Goal: Task Accomplishment & Management: Use online tool/utility

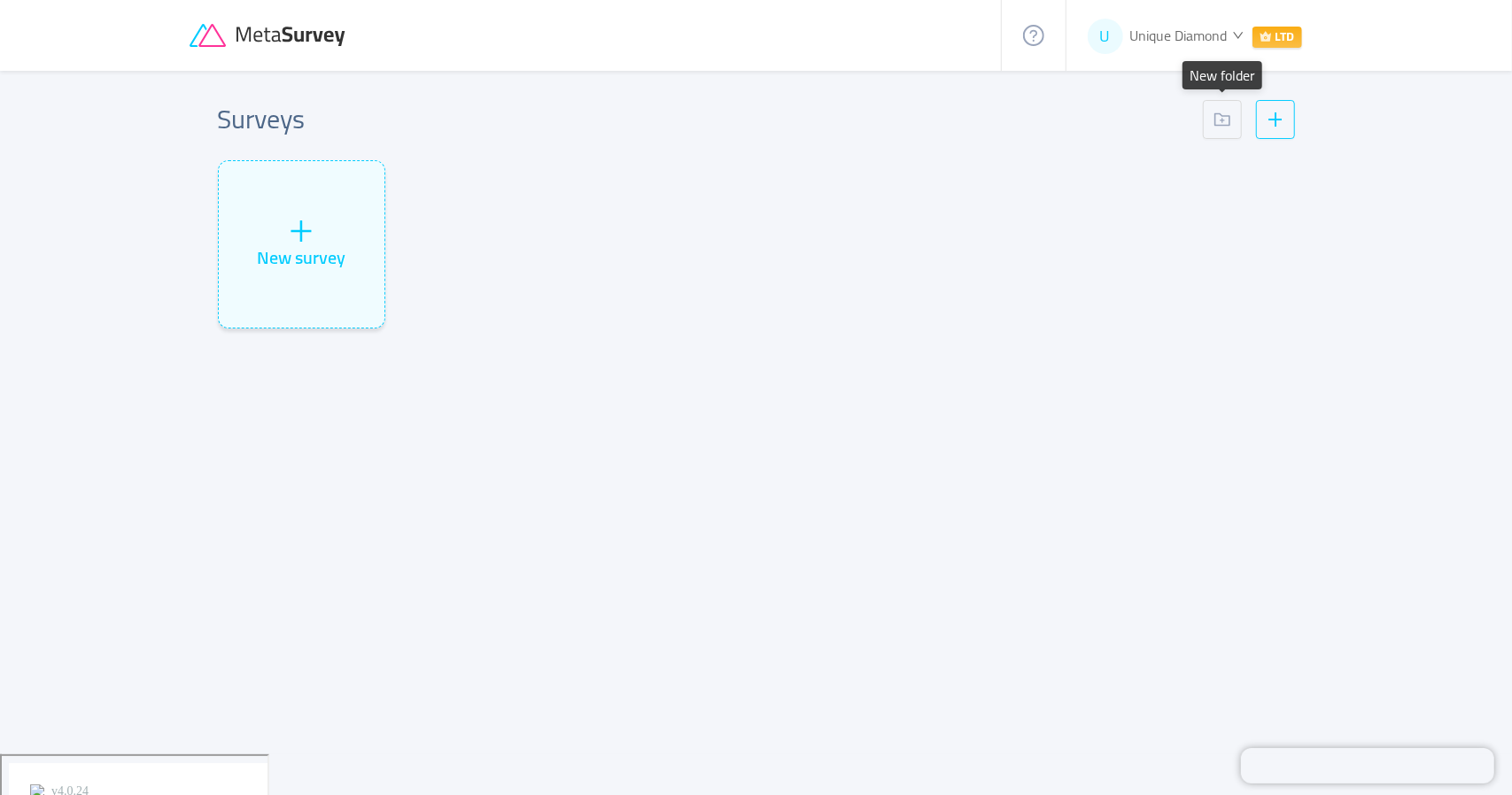
click at [1142, 319] on div "New survey" at bounding box center [756, 252] width 1091 height 182
click at [1183, 39] on span "Unique Diamond" at bounding box center [1178, 35] width 98 height 27
click at [1169, 159] on link "Settings" at bounding box center [1157, 158] width 148 height 29
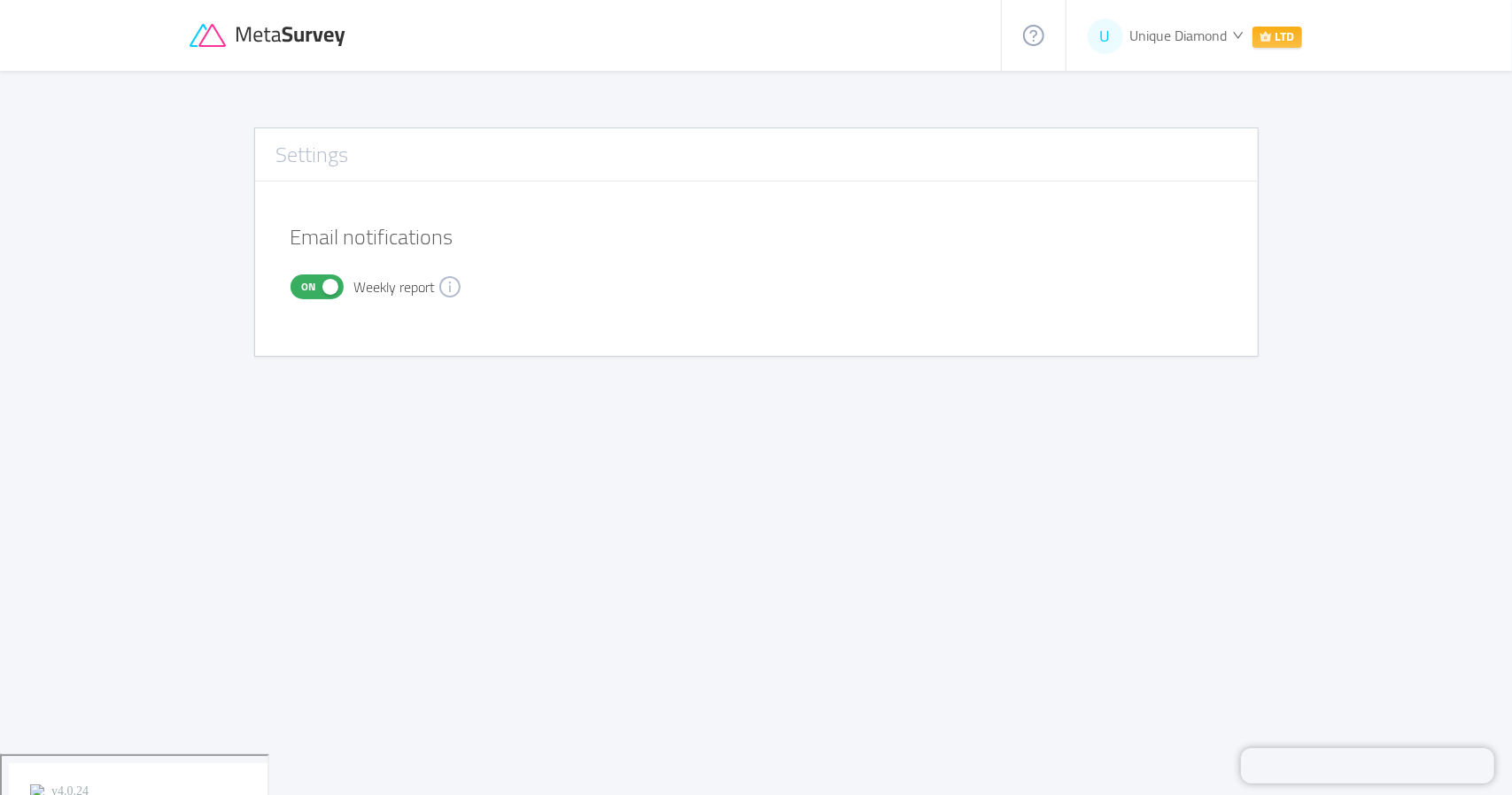
click at [310, 284] on span "On" at bounding box center [309, 286] width 25 height 23
click at [310, 284] on button "Off" at bounding box center [317, 286] width 53 height 25
click at [557, 282] on div "On Weekly report" at bounding box center [562, 286] width 544 height 25
drag, startPoint x: 501, startPoint y: 165, endPoint x: 355, endPoint y: 87, distance: 165.5
click at [501, 163] on div "Settings" at bounding box center [756, 155] width 1003 height 32
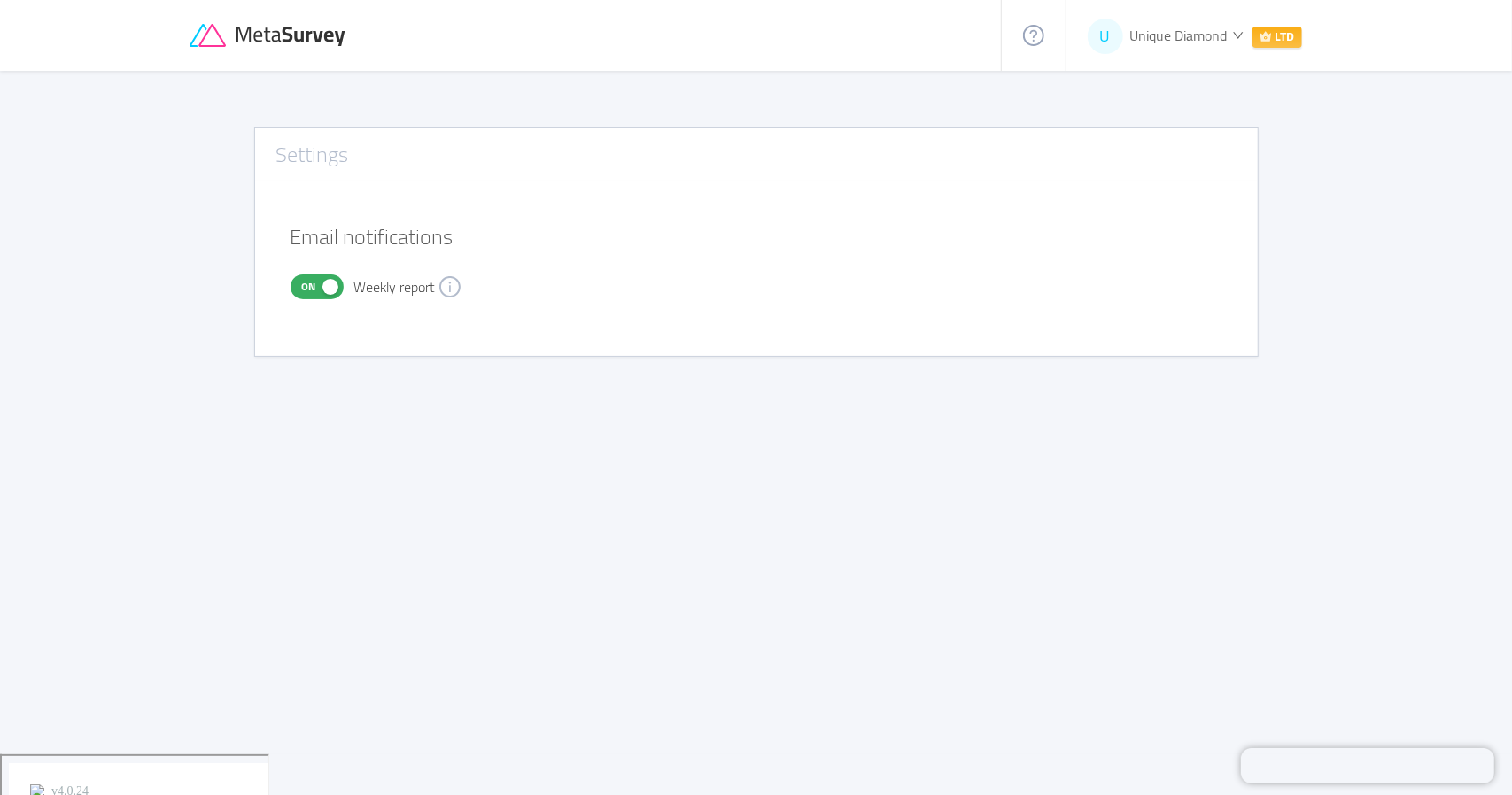
click at [288, 30] on icon at bounding box center [270, 36] width 160 height 24
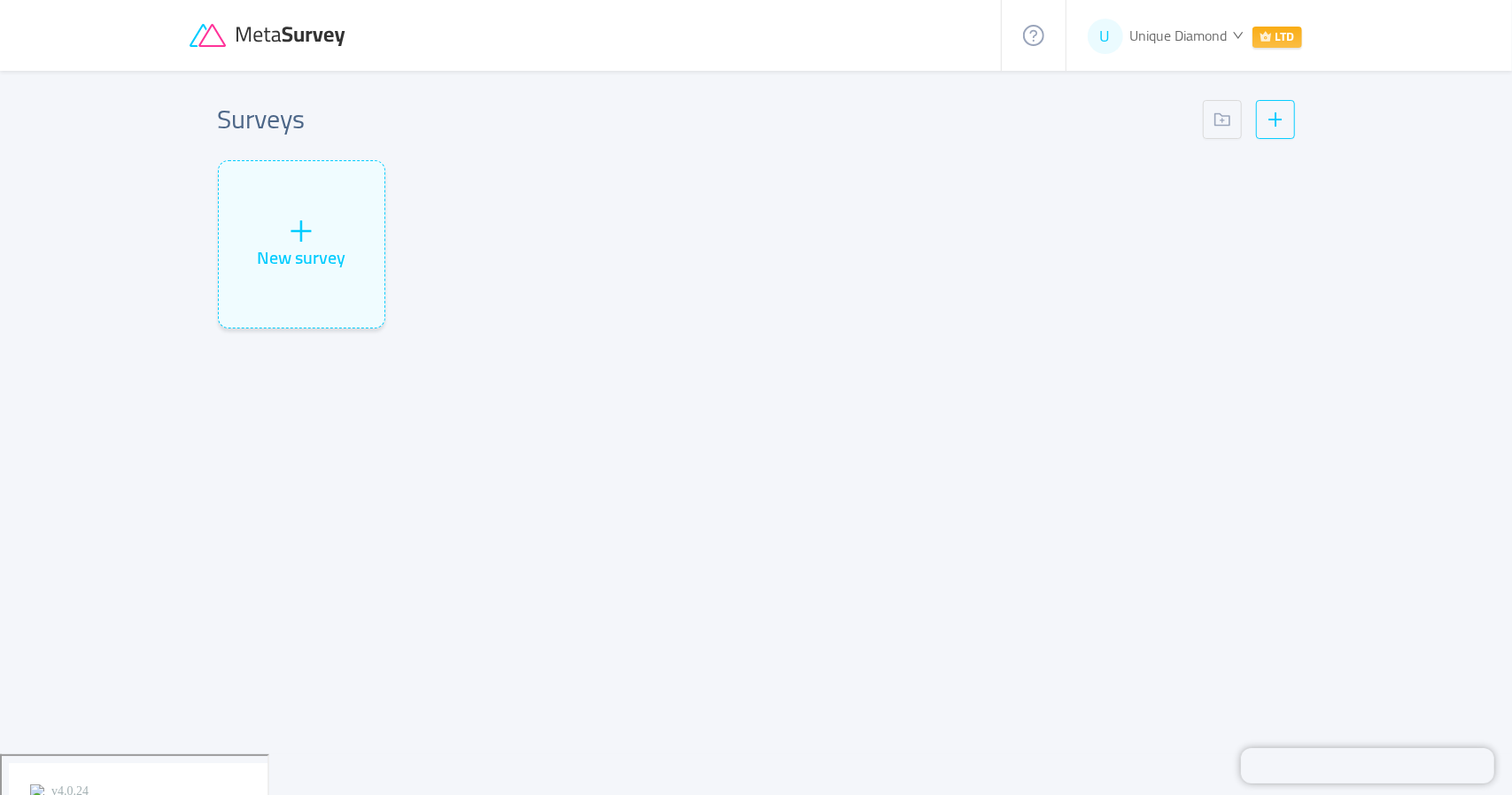
click at [700, 289] on div "New survey" at bounding box center [756, 252] width 1091 height 182
click at [297, 278] on div "New survey" at bounding box center [301, 243] width 165 height 166
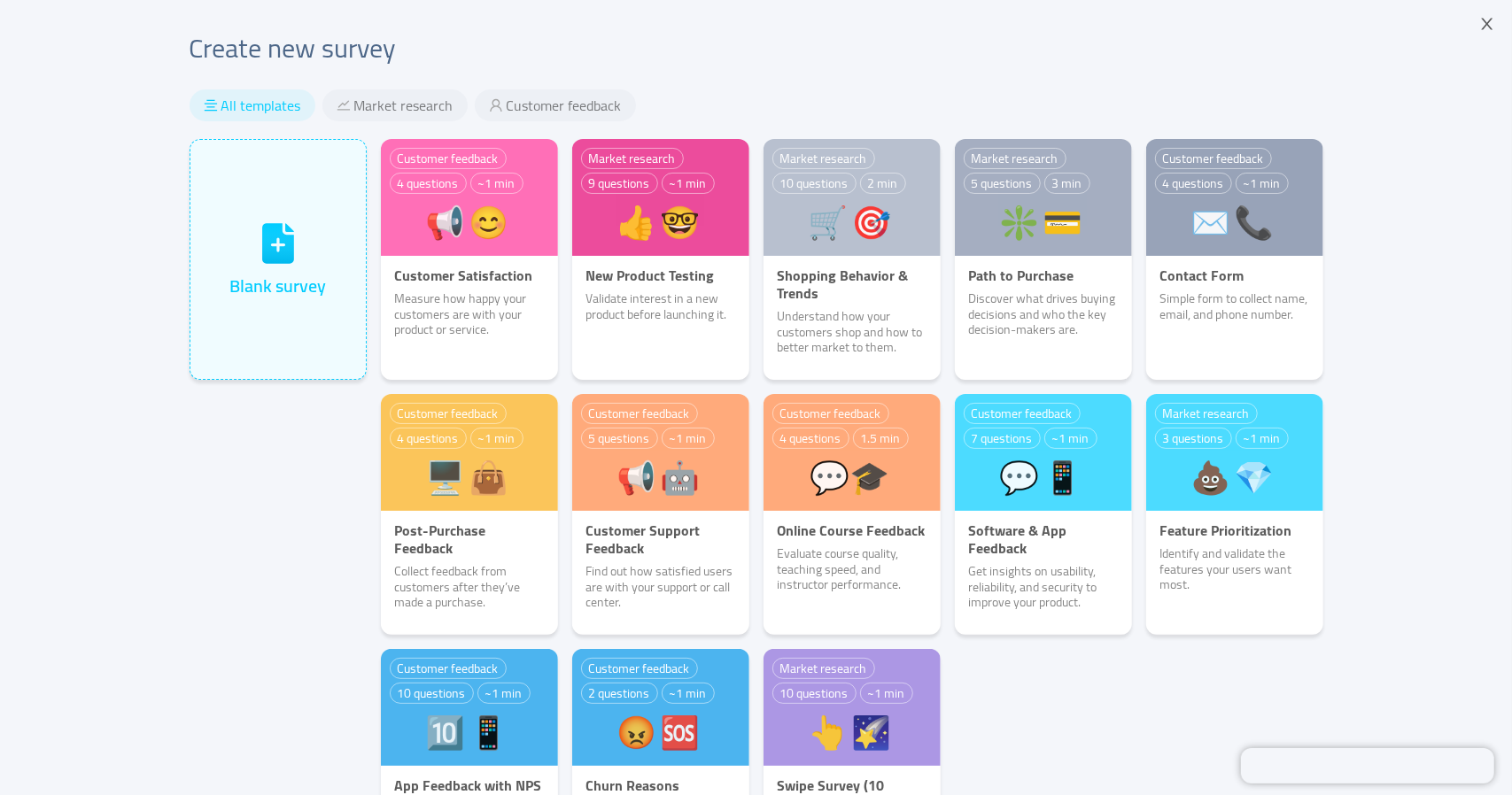
click at [1384, 332] on div "Create new survey All templates Market research Customer feedback Blank survey …" at bounding box center [756, 505] width 1512 height 1011
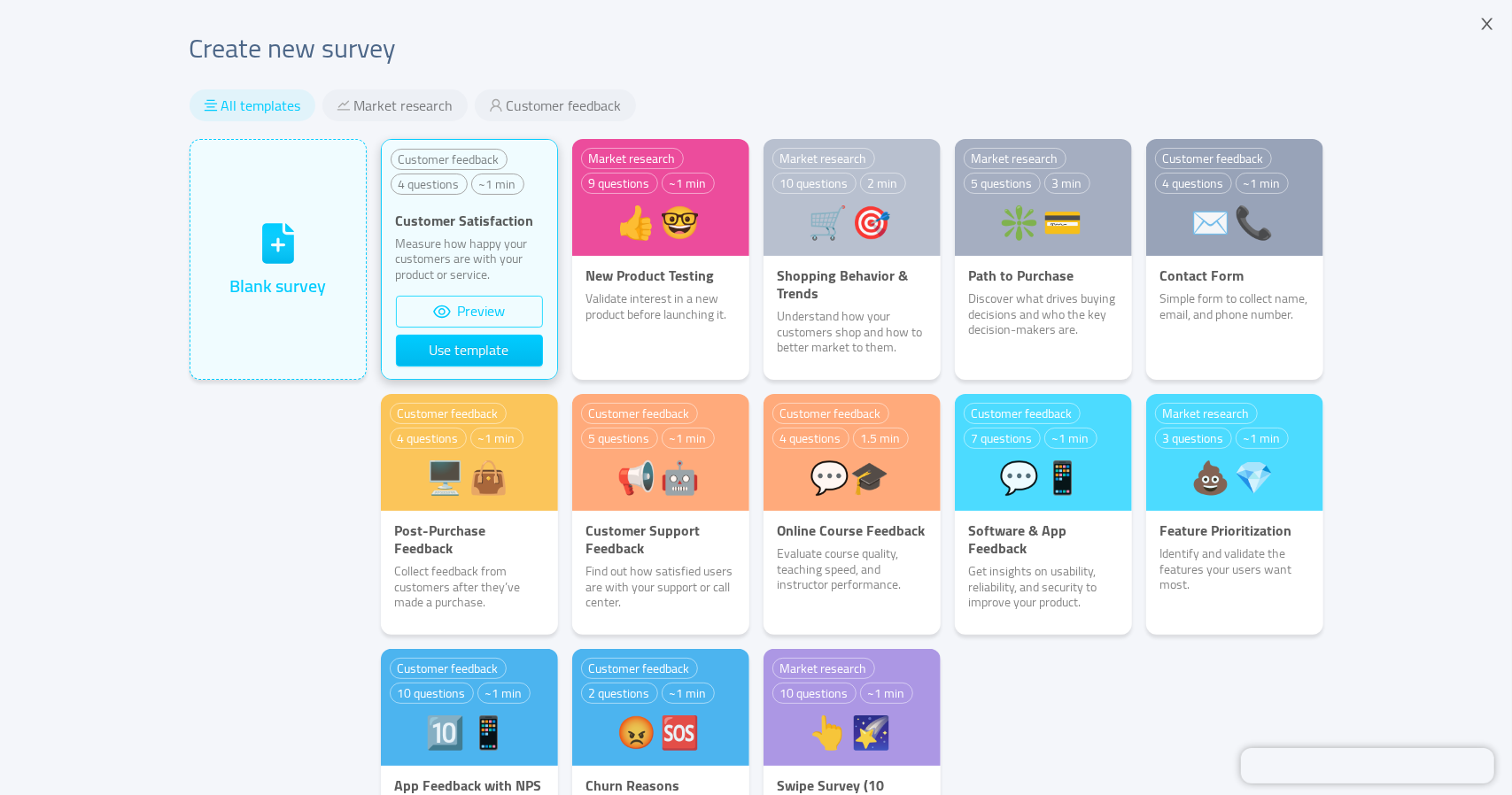
click at [465, 311] on button "Preview" at bounding box center [469, 311] width 147 height 32
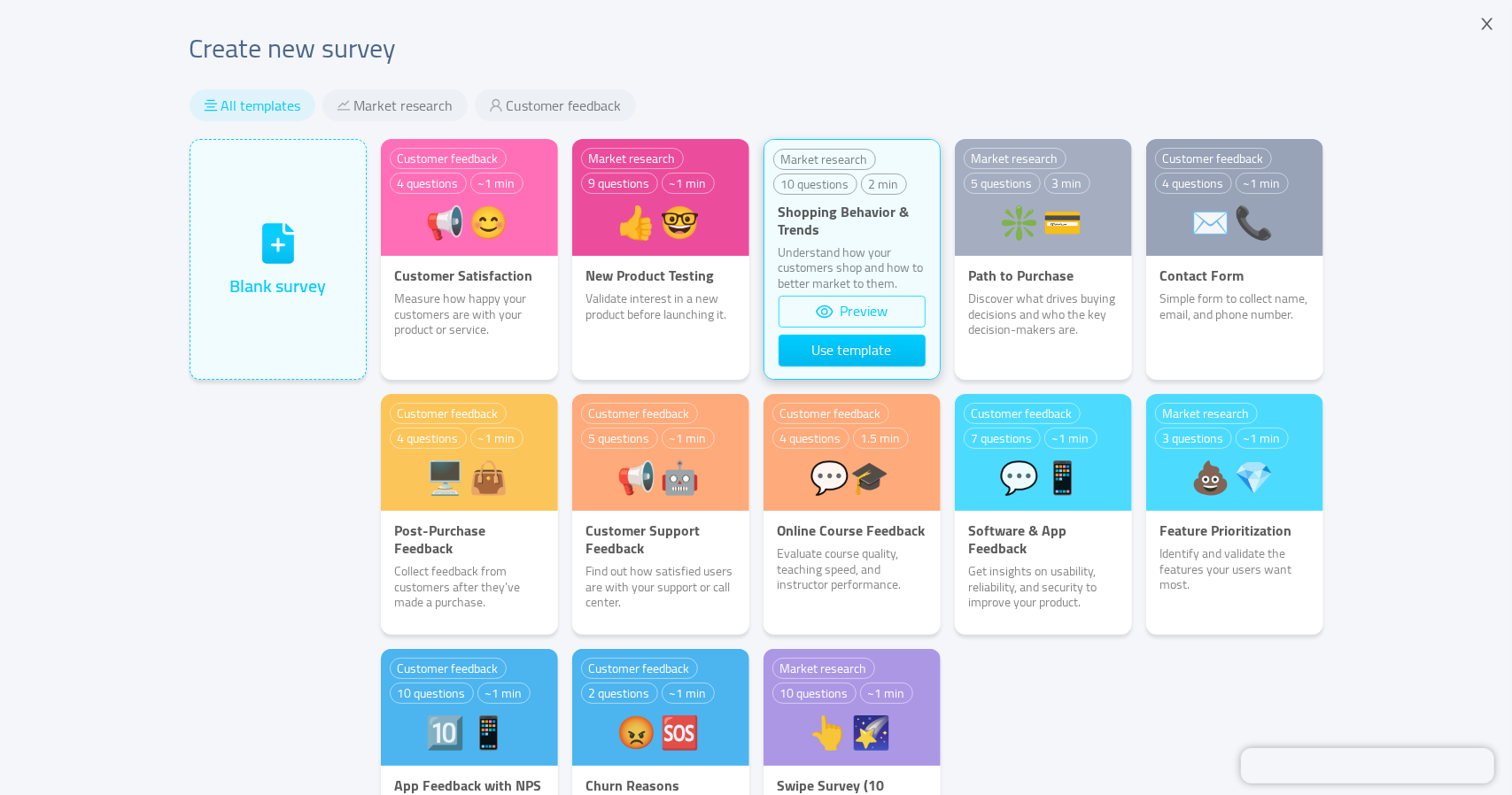
click at [842, 316] on button "Preview" at bounding box center [852, 311] width 147 height 32
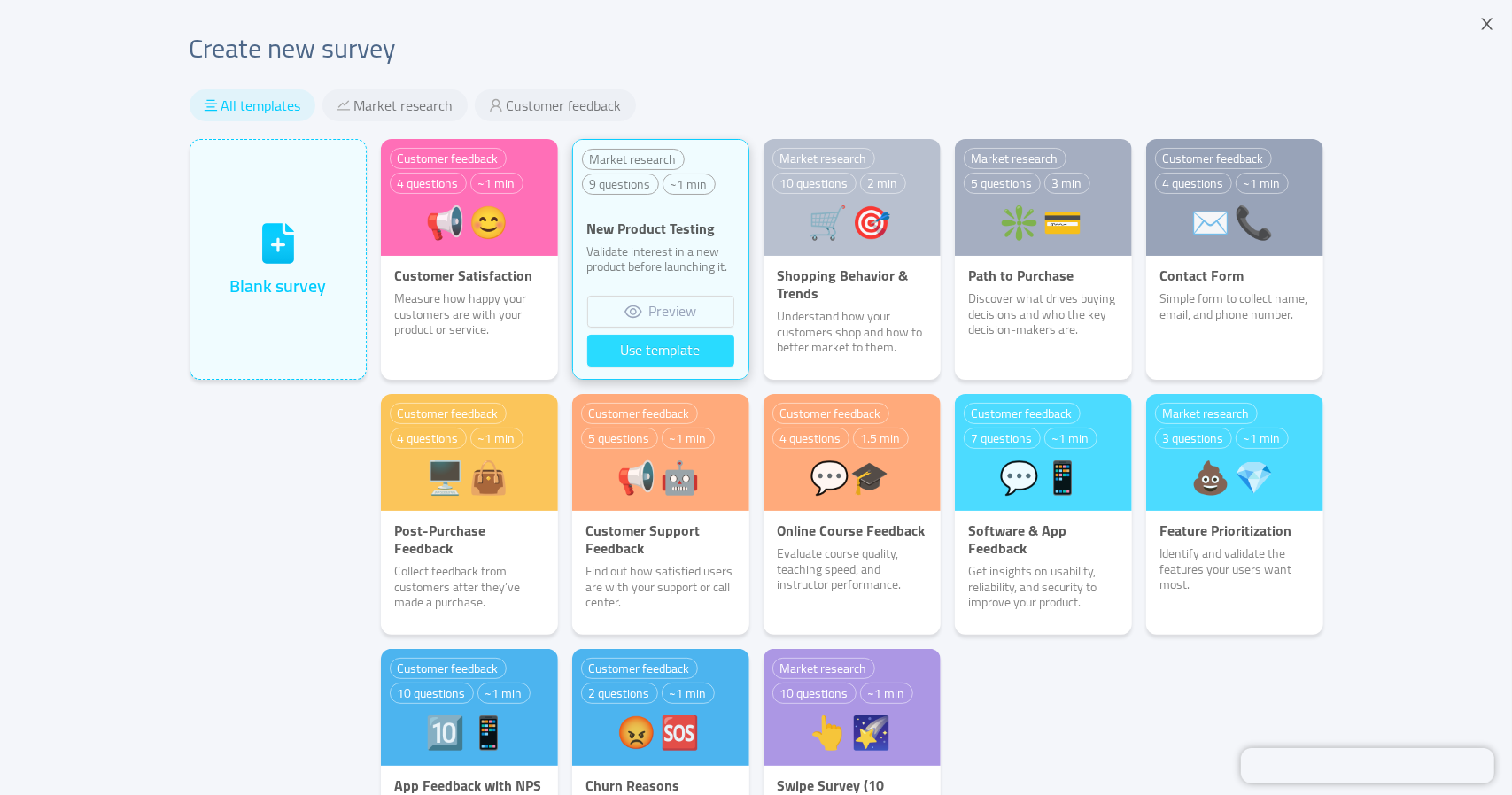
click at [663, 345] on button "Use template" at bounding box center [661, 350] width 147 height 32
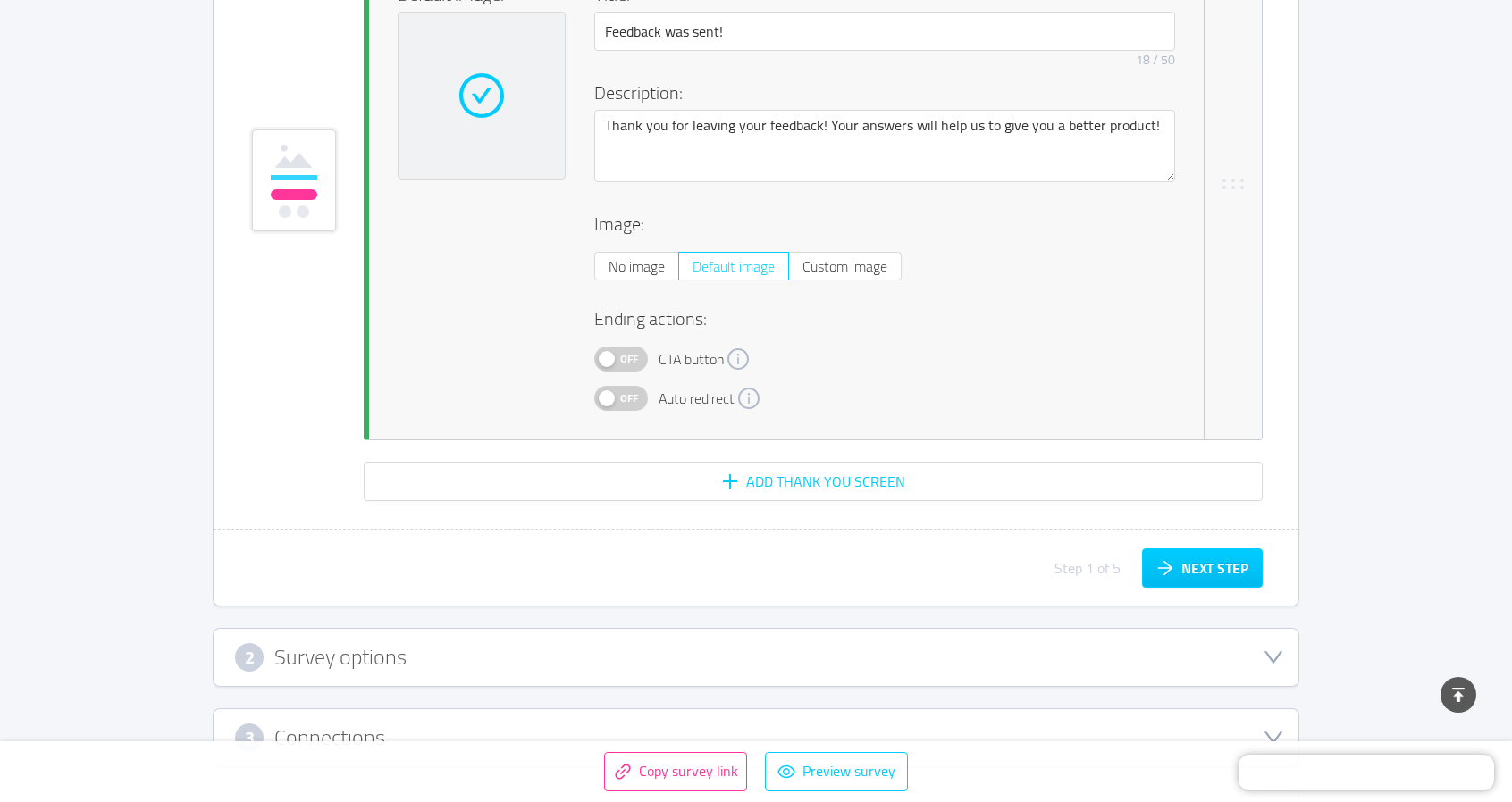
scroll to position [8281, 0]
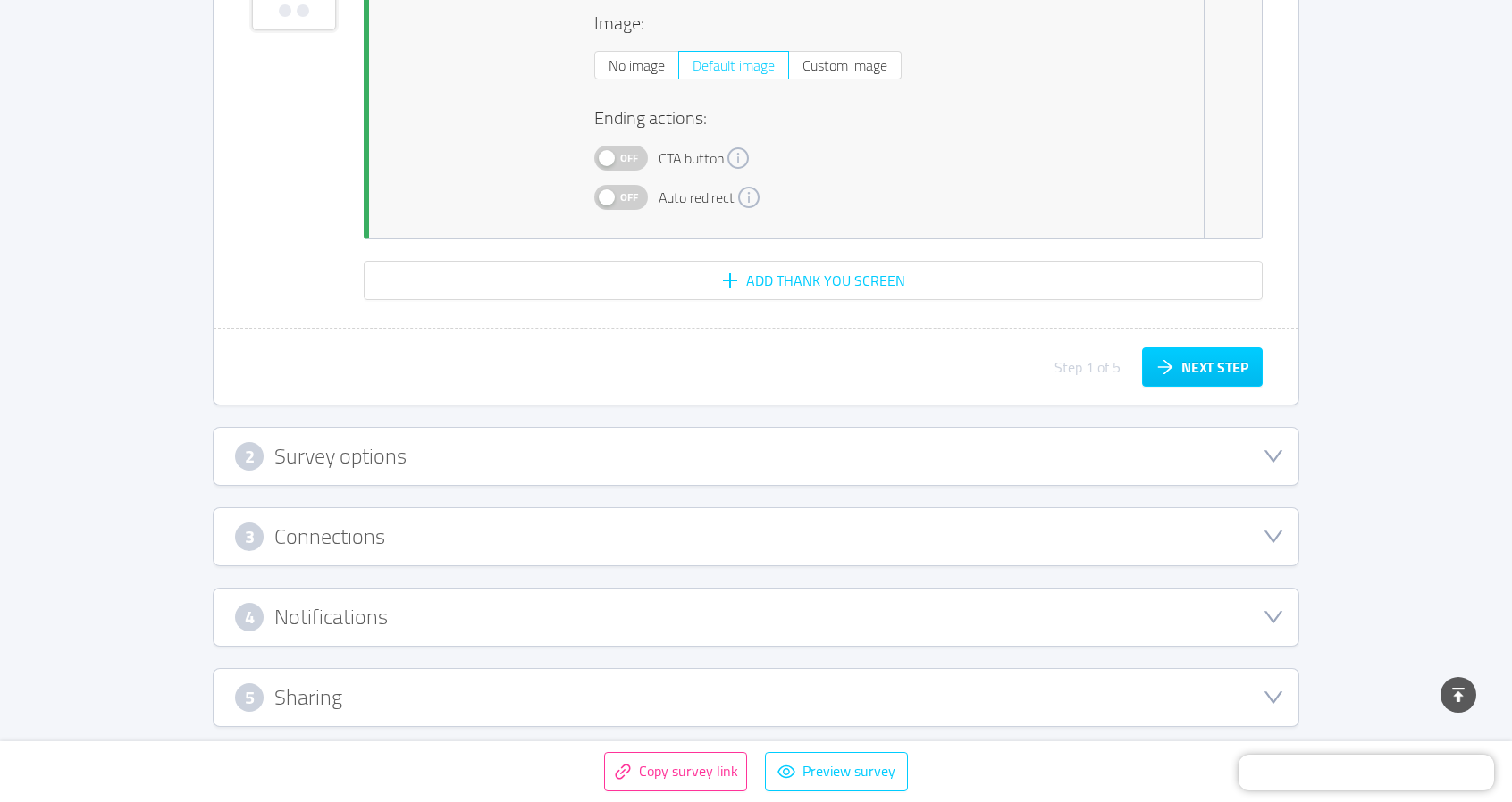
click at [426, 452] on div "2 Survey options" at bounding box center [756, 456] width 1041 height 29
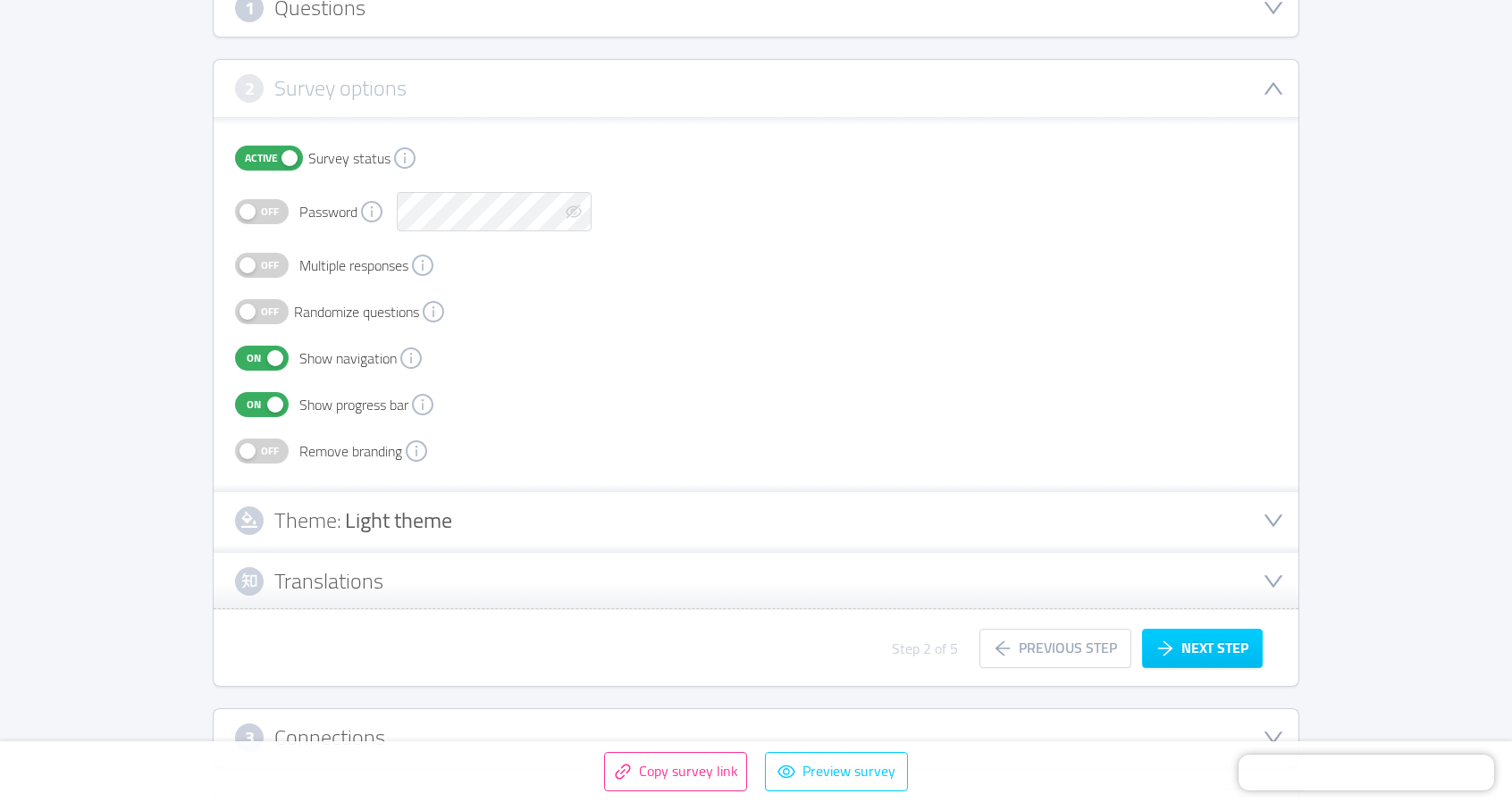
scroll to position [329, 0]
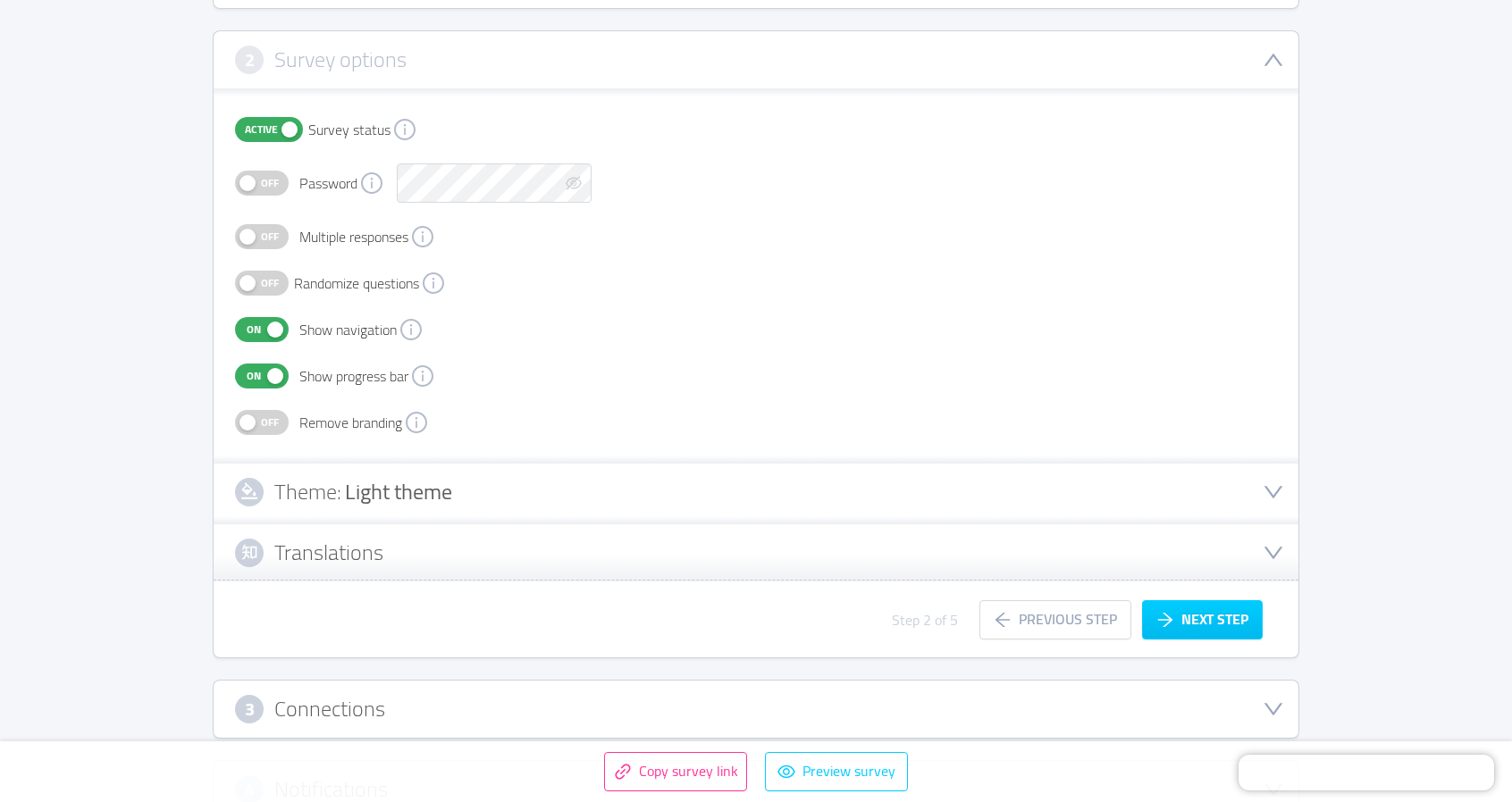
click at [270, 423] on span "Off" at bounding box center [270, 422] width 25 height 23
click at [493, 482] on div "Theme: Light theme" at bounding box center [756, 492] width 1041 height 29
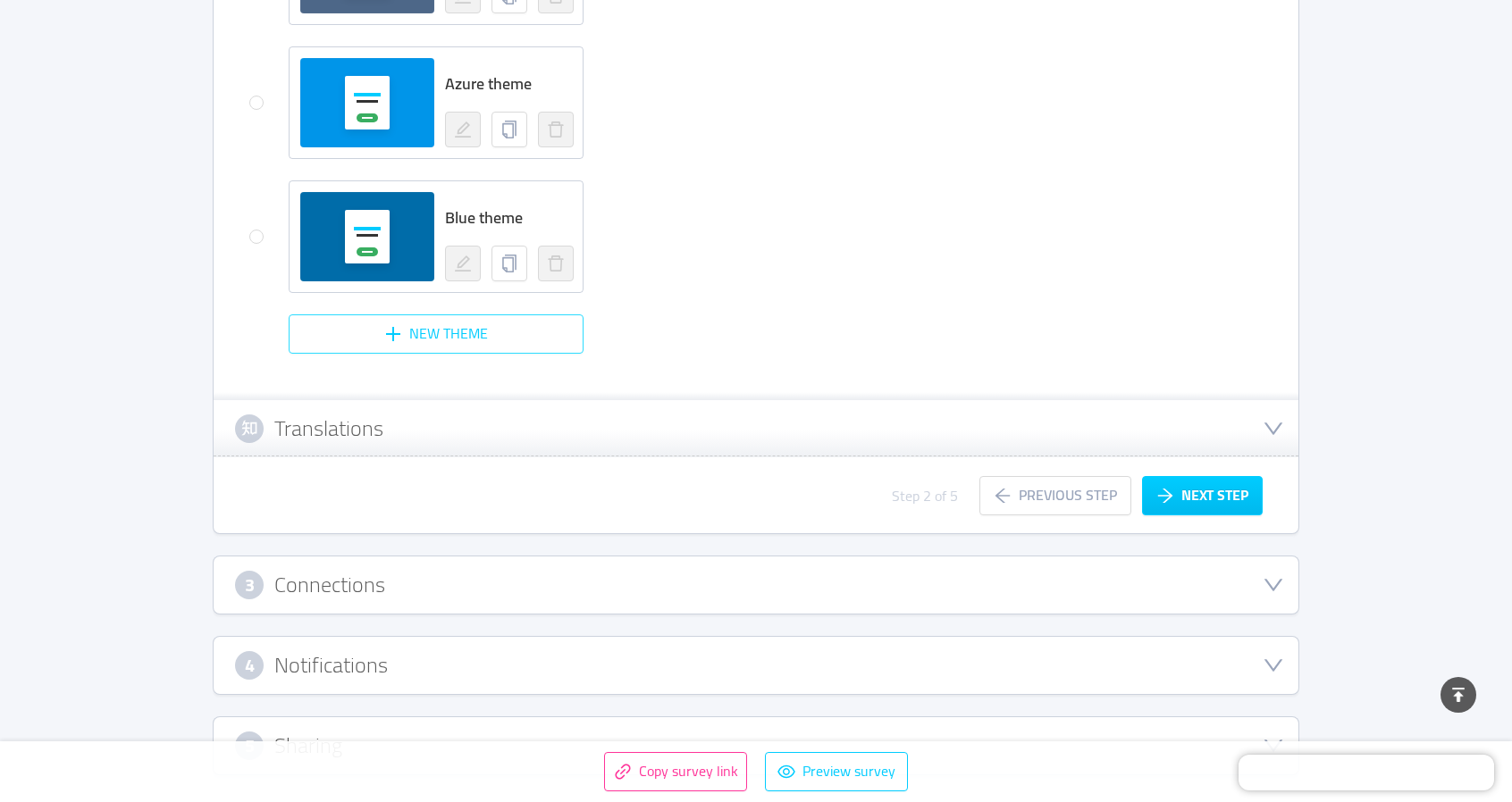
scroll to position [1682, 0]
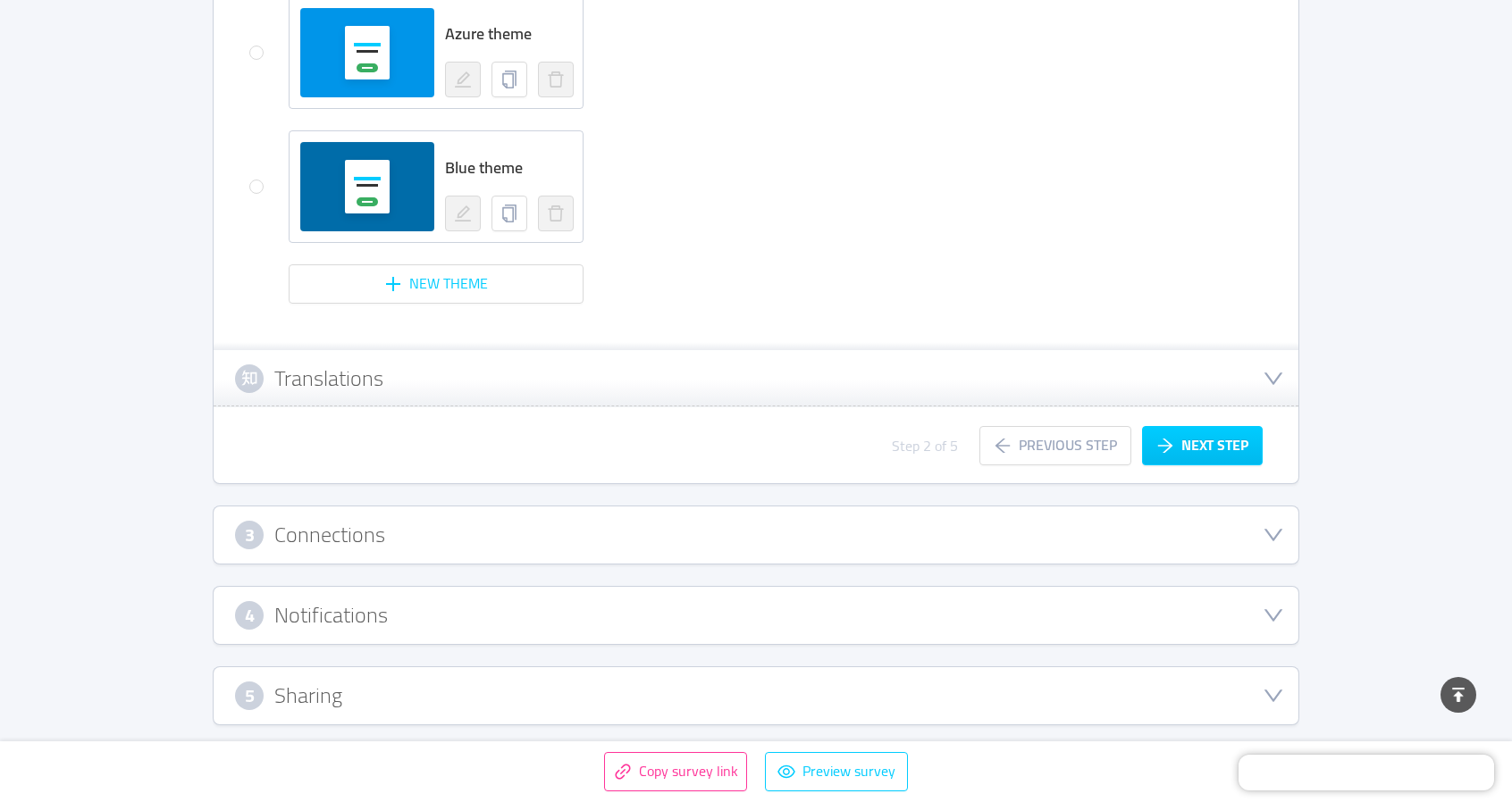
click at [416, 525] on div "3 Connections" at bounding box center [756, 535] width 1041 height 29
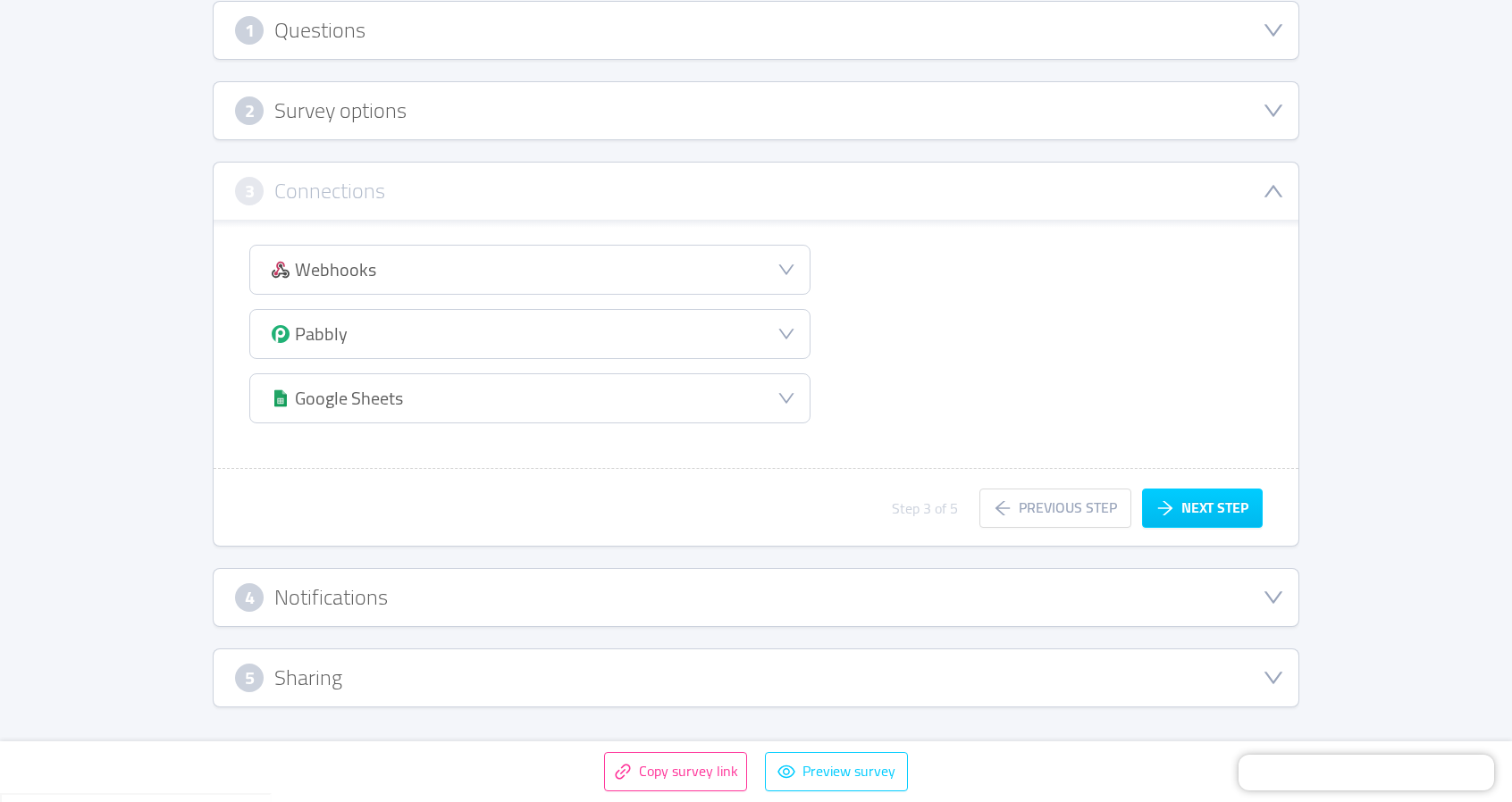
scroll to position [262, 0]
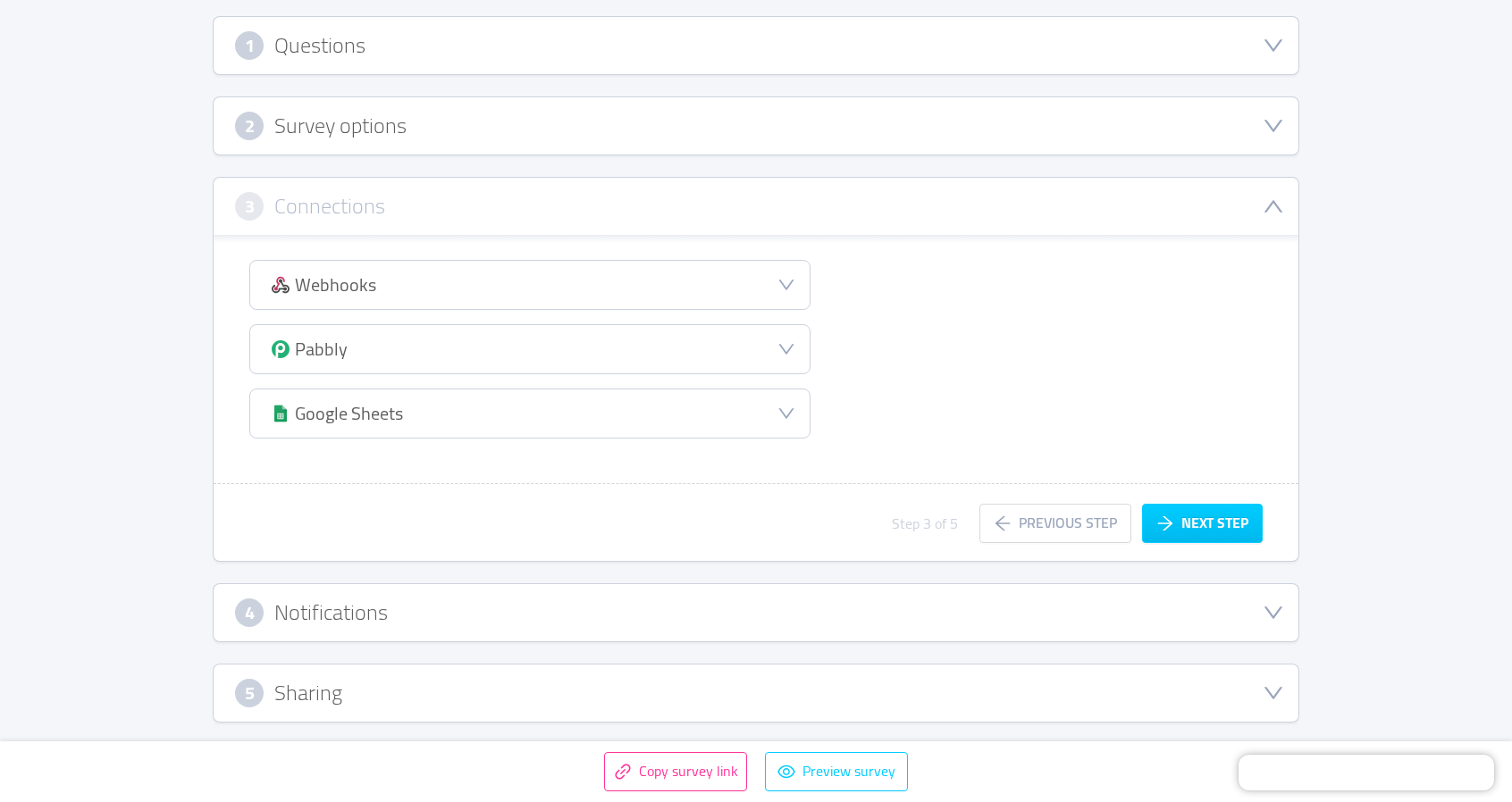
click at [379, 608] on h3 "Notifications" at bounding box center [331, 612] width 113 height 20
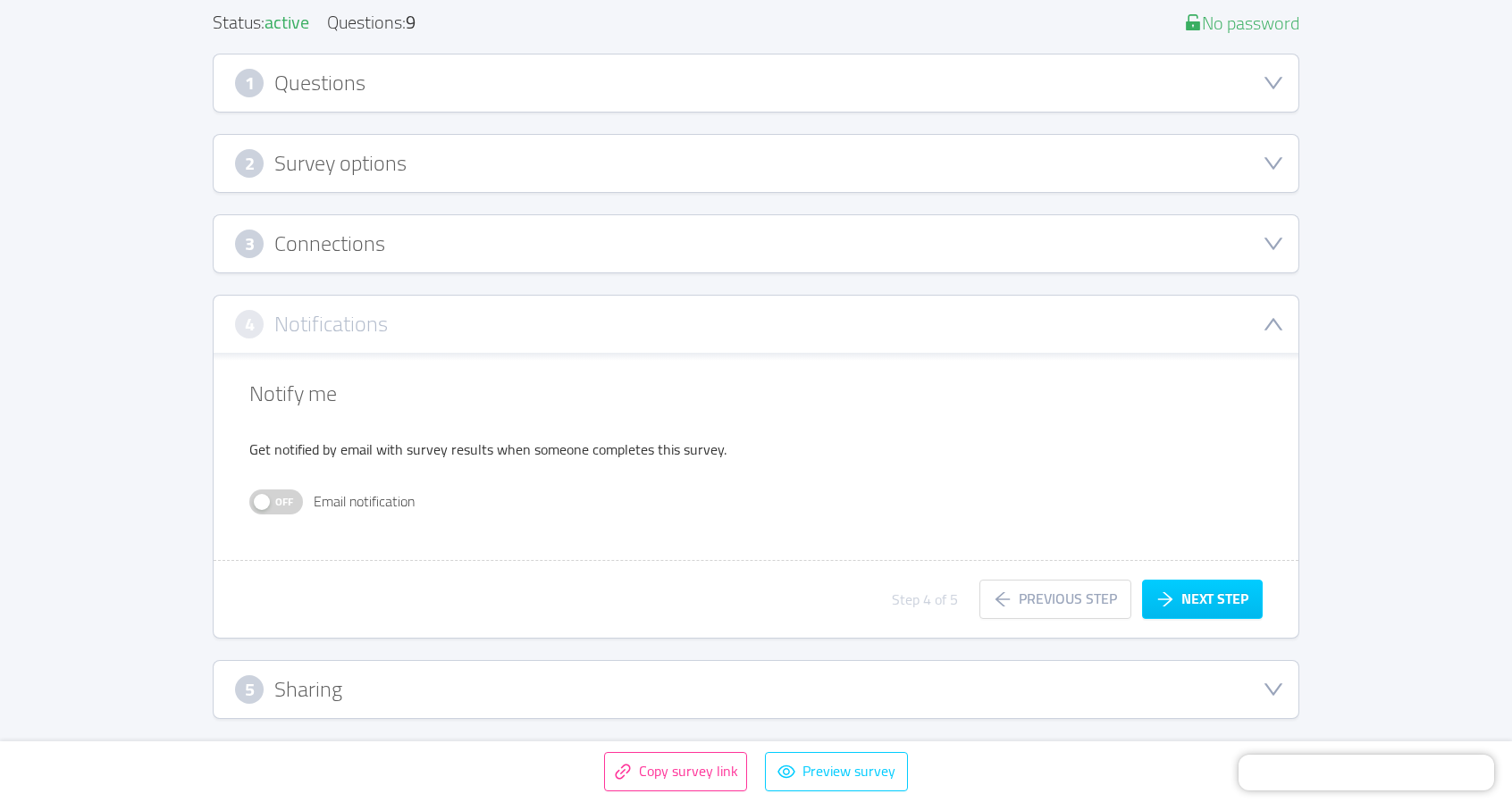
scroll to position [223, 0]
click at [421, 694] on div "5 Sharing" at bounding box center [756, 691] width 1041 height 29
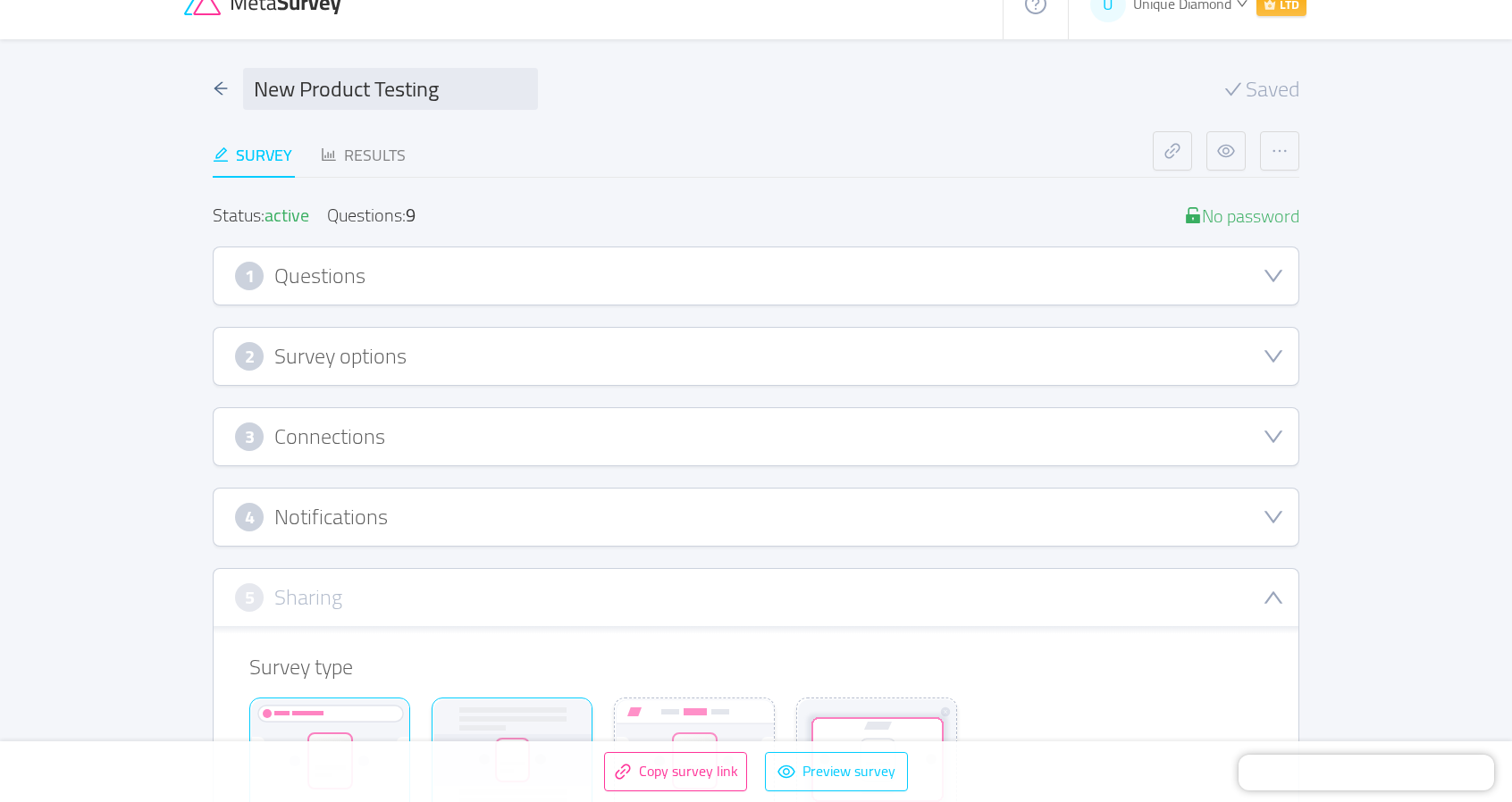
scroll to position [0, 0]
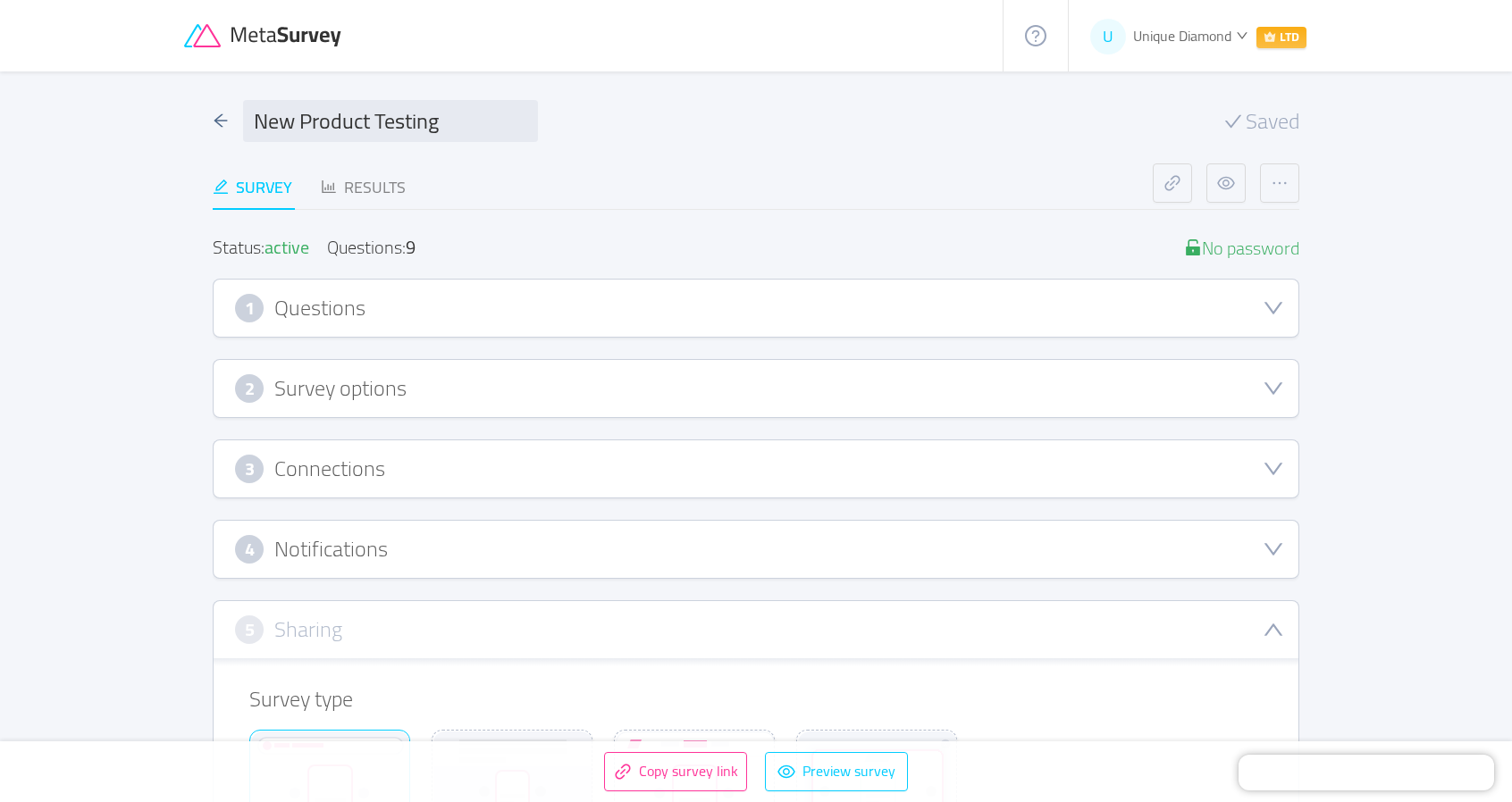
click at [409, 391] on div "2 Survey options" at bounding box center [756, 388] width 1041 height 29
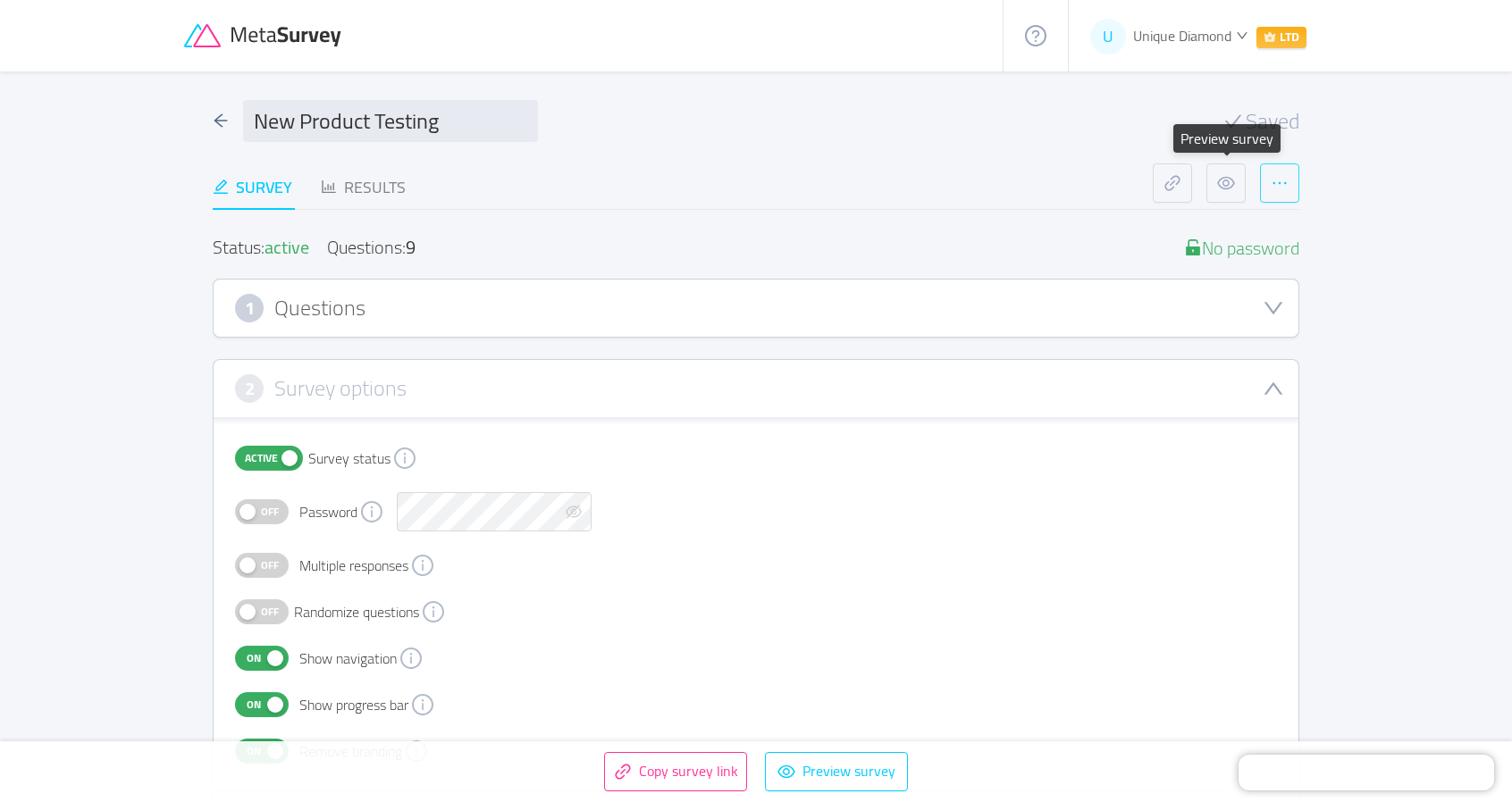
click at [1275, 181] on button "button" at bounding box center [1280, 183] width 39 height 39
click at [1281, 180] on button "button" at bounding box center [1280, 183] width 39 height 39
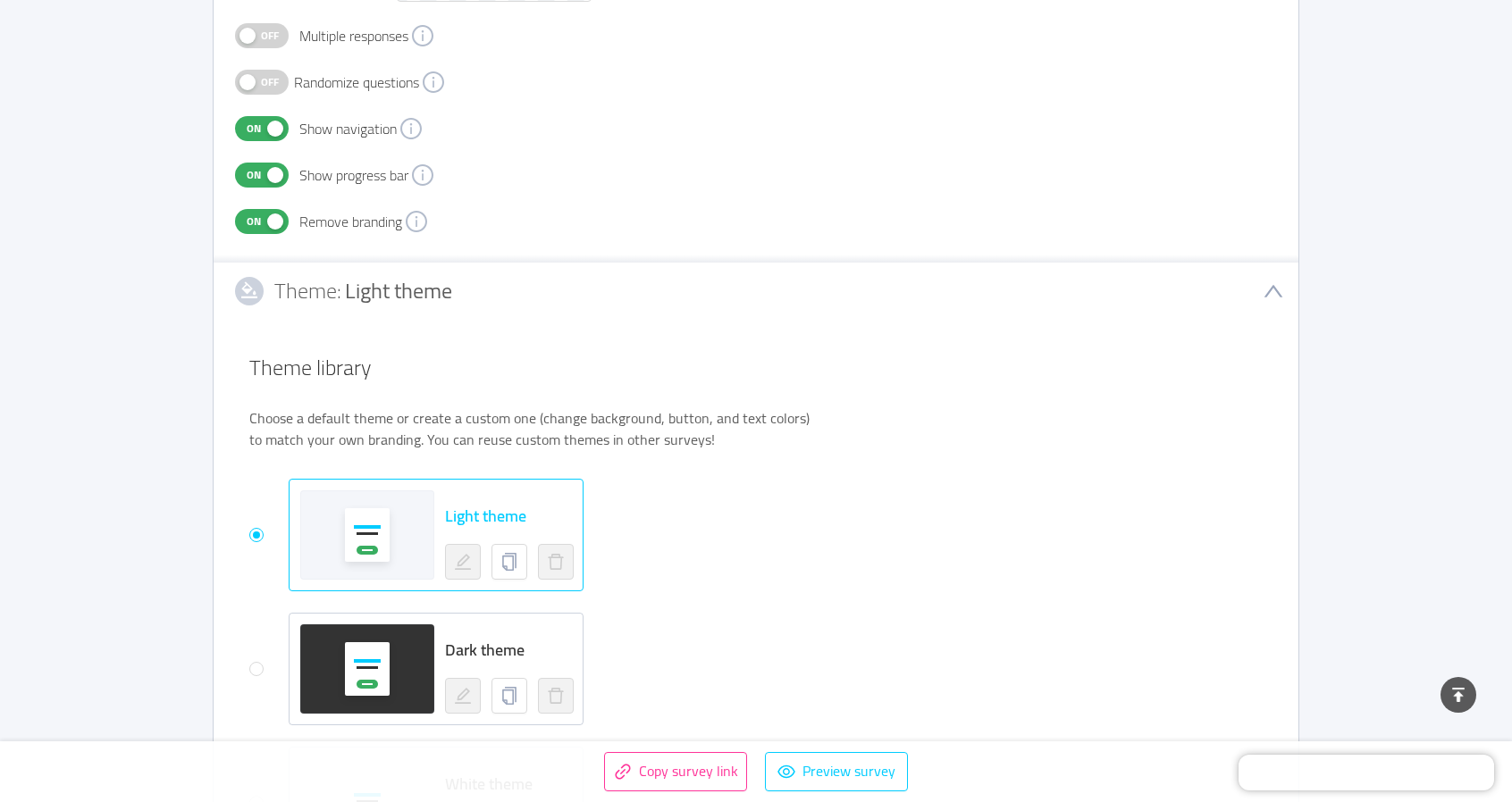
scroll to position [179, 0]
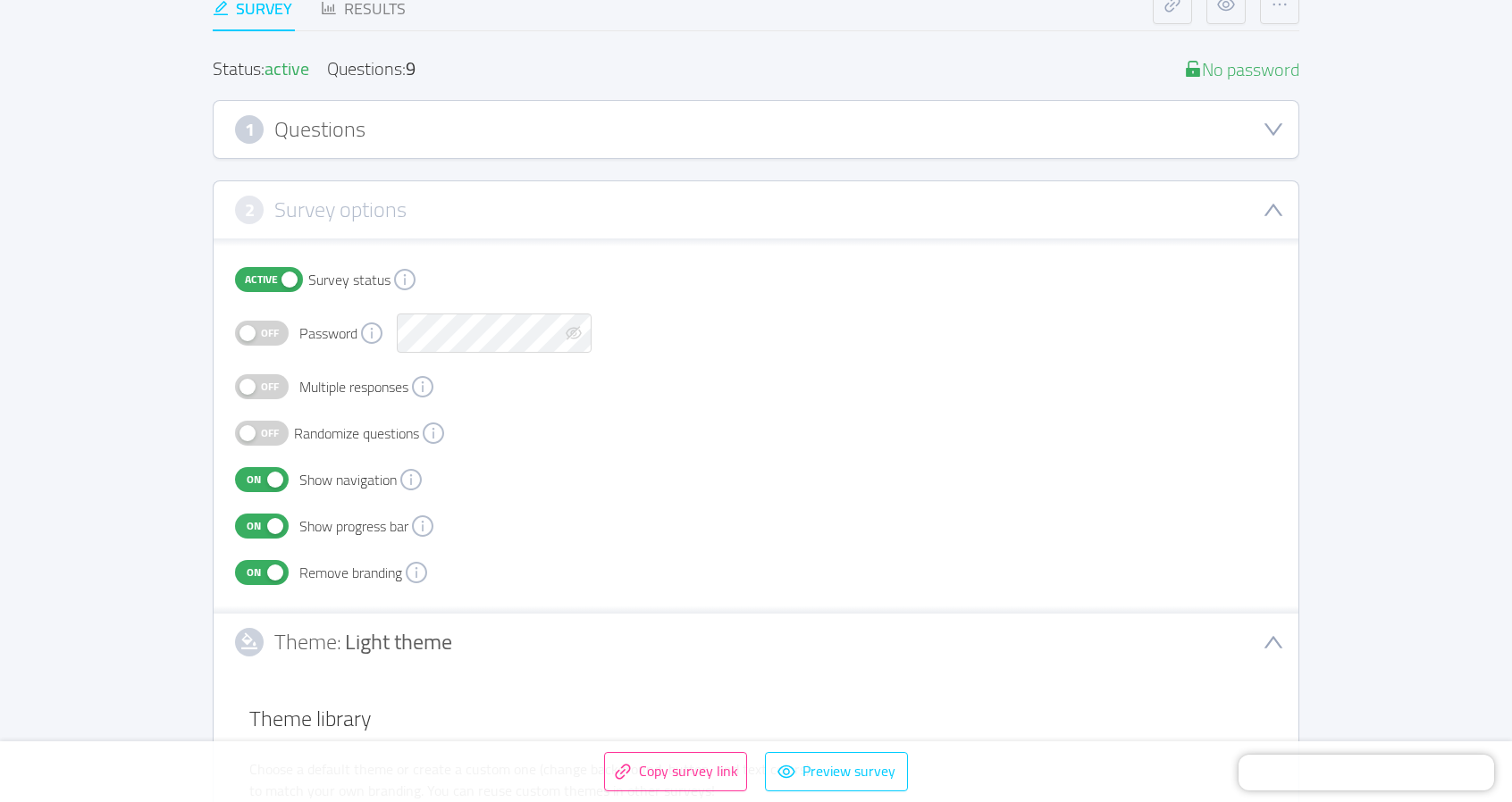
click at [420, 122] on div "1 Questions" at bounding box center [756, 129] width 1041 height 29
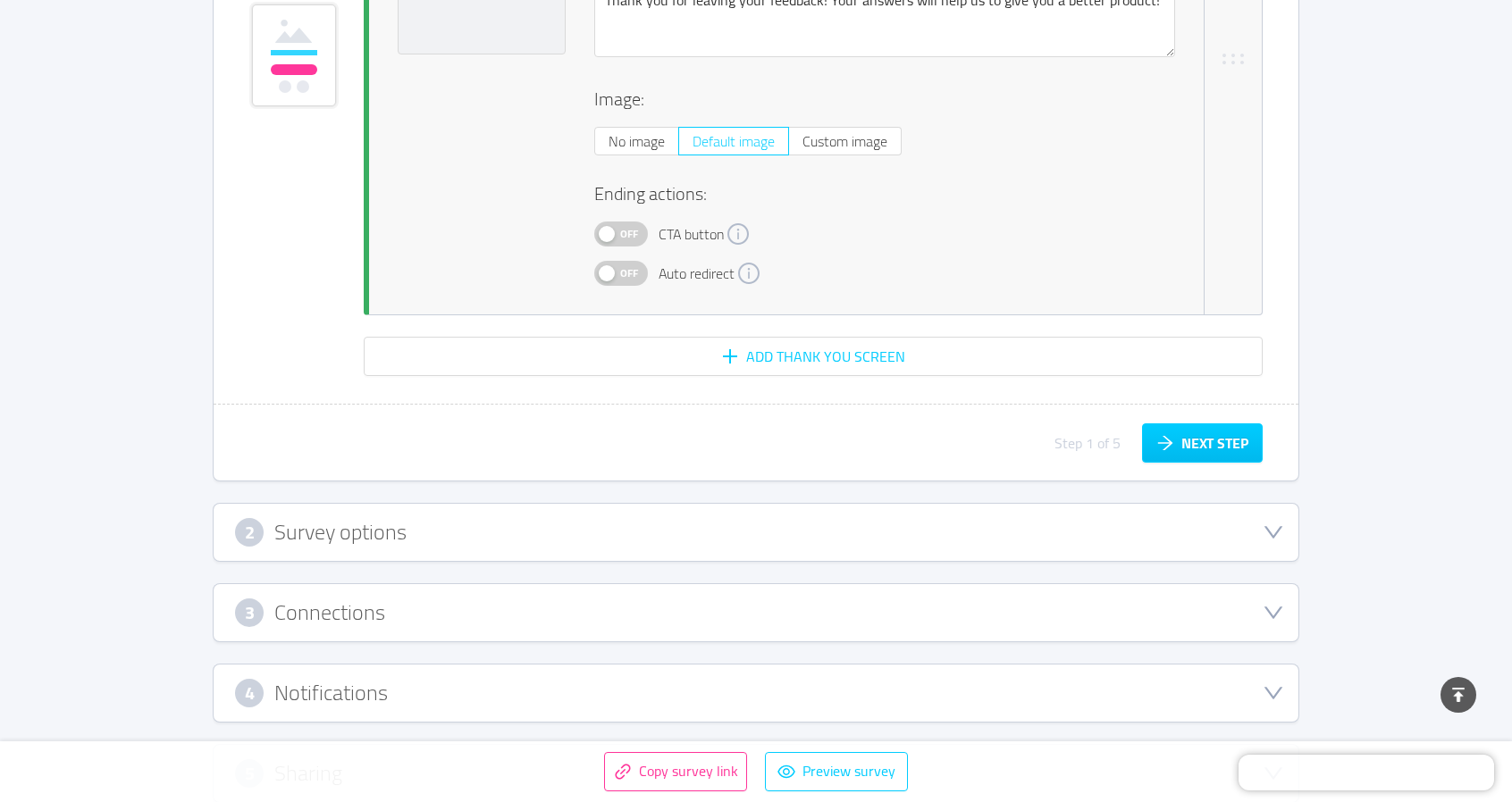
scroll to position [8212, 0]
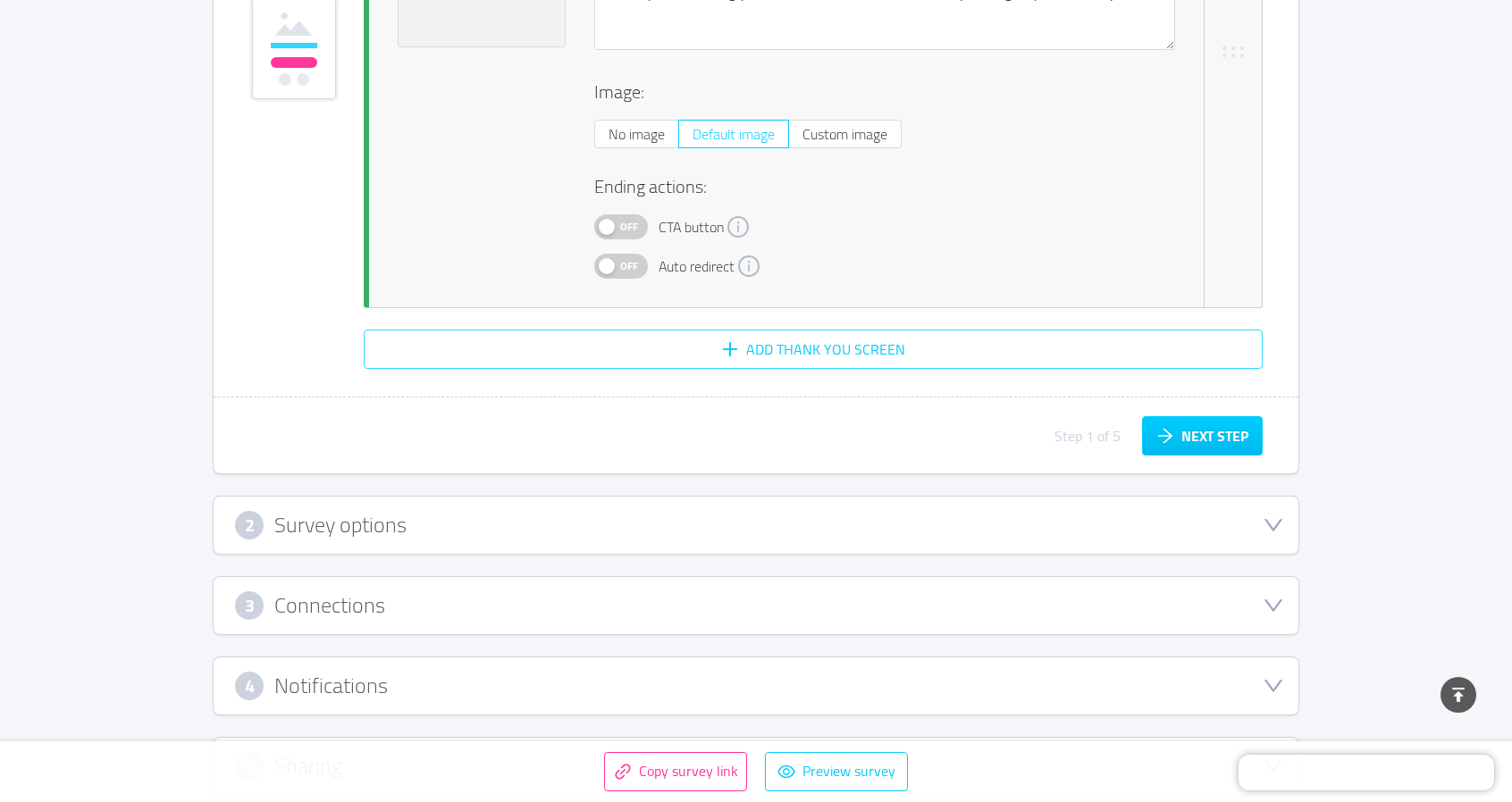
click at [767, 340] on button "Add Thank You screen" at bounding box center [813, 349] width 899 height 39
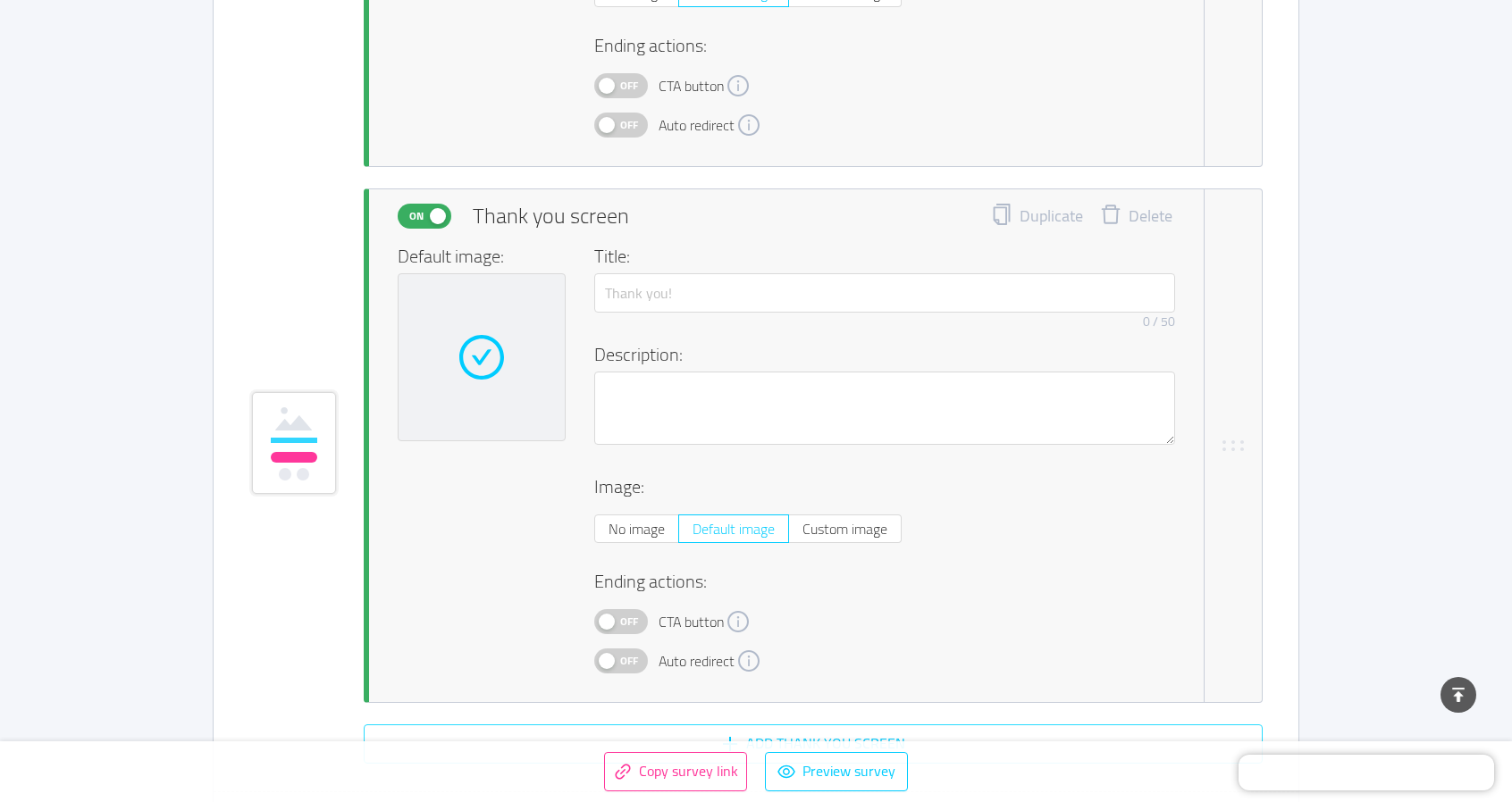
scroll to position [8480, 0]
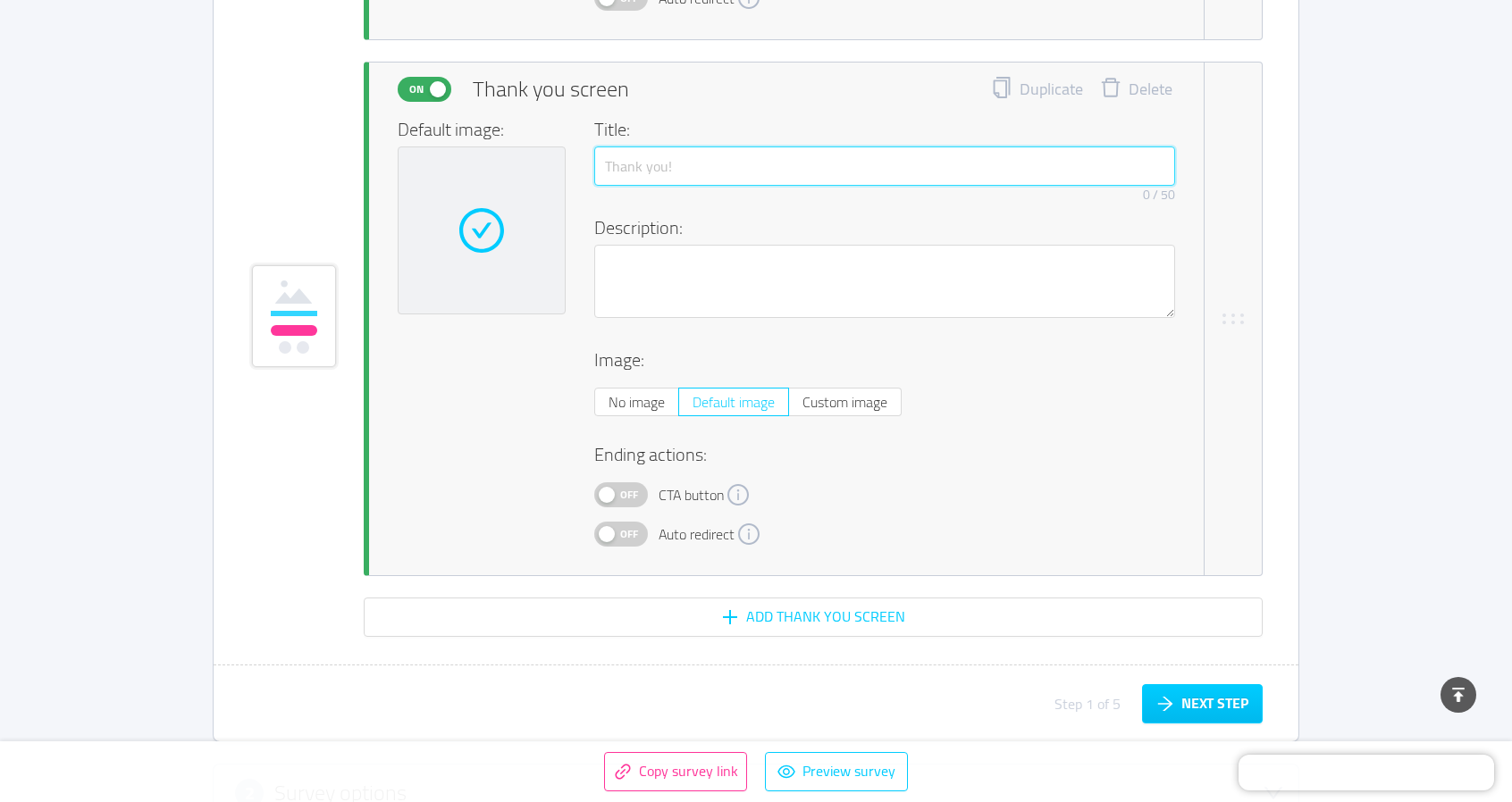
click at [665, 158] on input "text" at bounding box center [885, 166] width 581 height 39
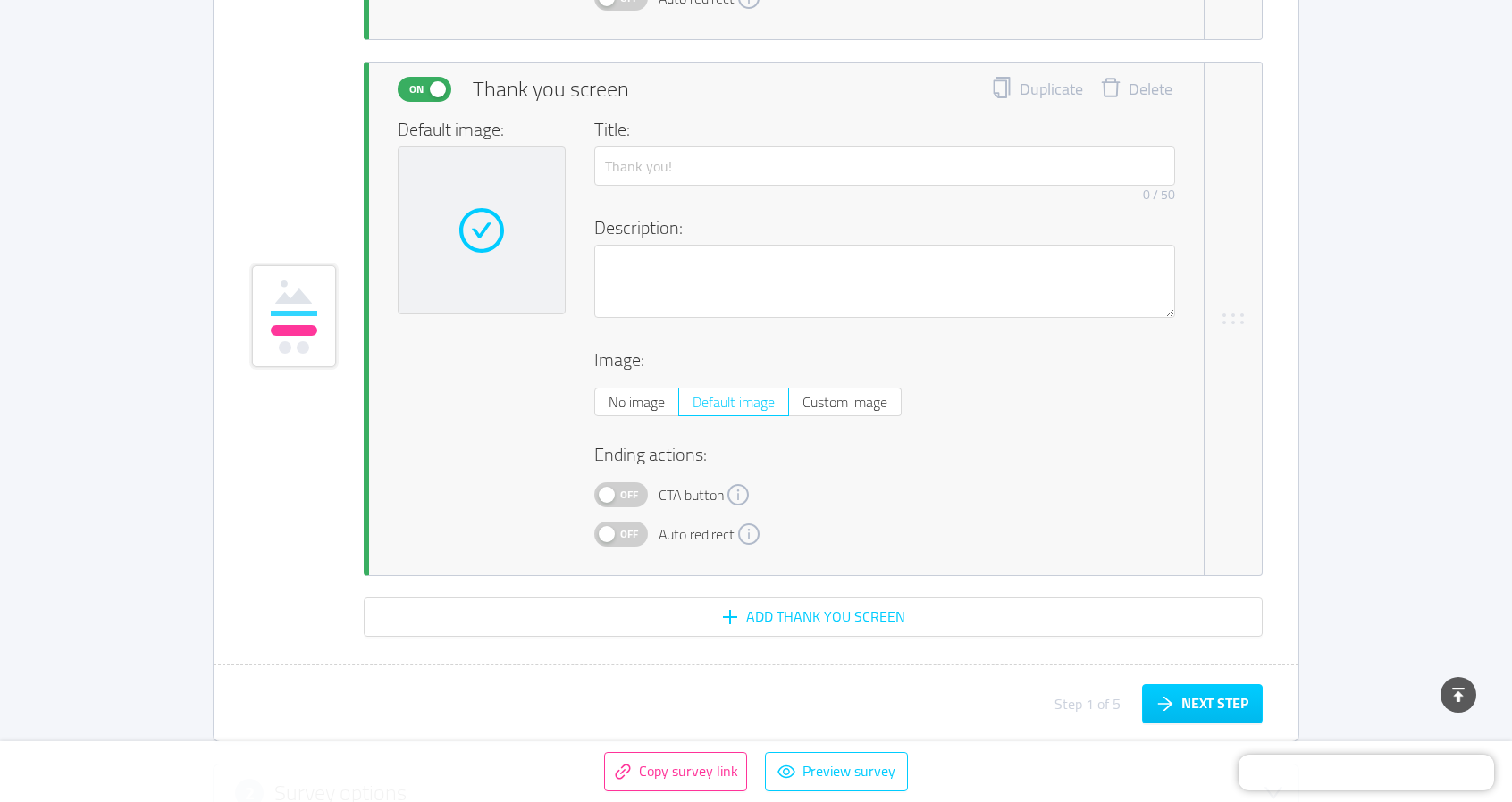
click at [478, 472] on div "Default image: Title: 0 / 50 Description: Image: No image Default image Custom …" at bounding box center [786, 331] width 777 height 429
click at [625, 486] on span "Off" at bounding box center [629, 495] width 25 height 23
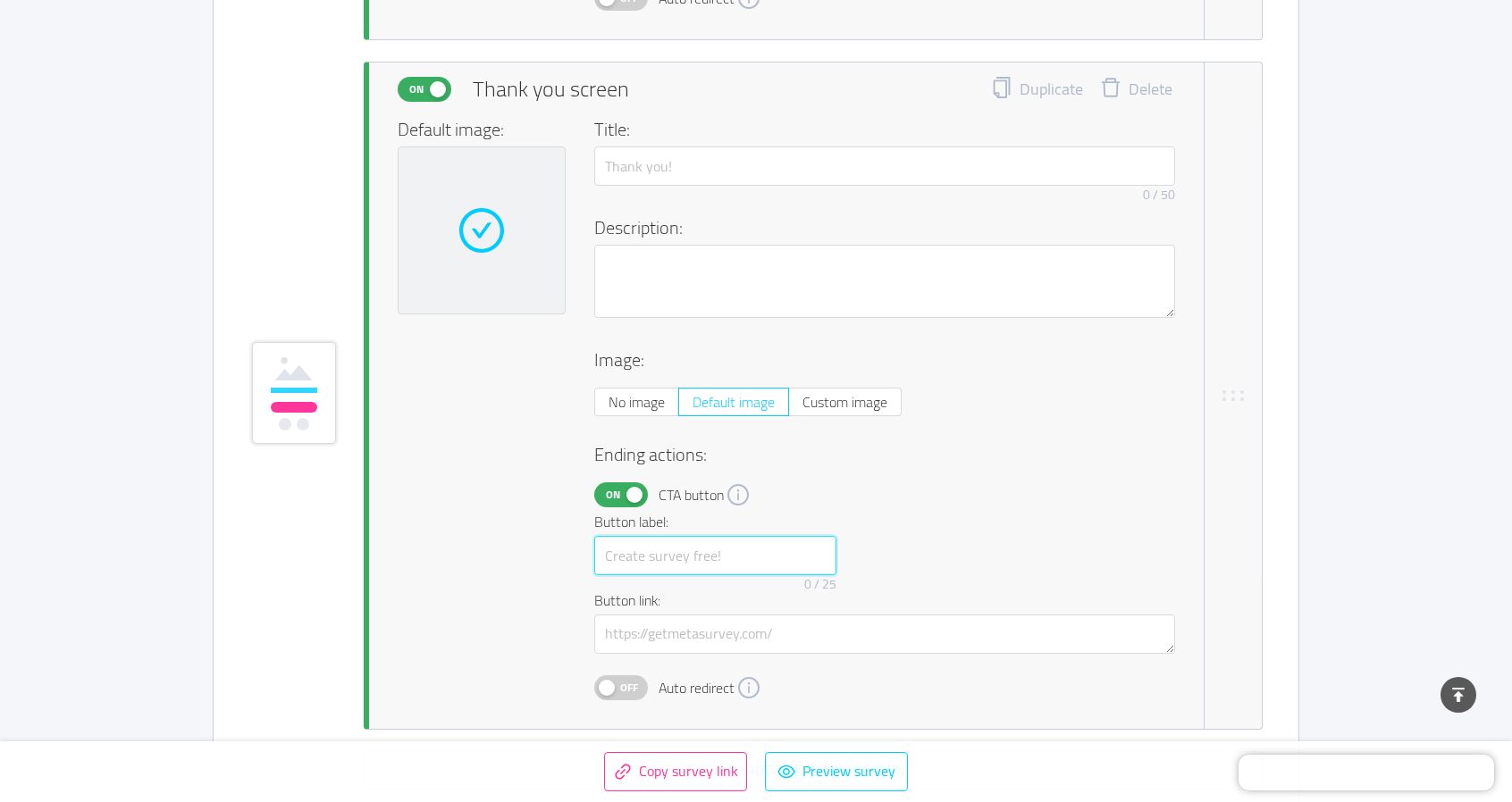
click at [725, 543] on input "text" at bounding box center [715, 556] width 242 height 39
click at [1055, 515] on div "Button label: 0 / 25 Button link:" at bounding box center [885, 582] width 581 height 143
click at [617, 486] on span "On" at bounding box center [613, 495] width 25 height 23
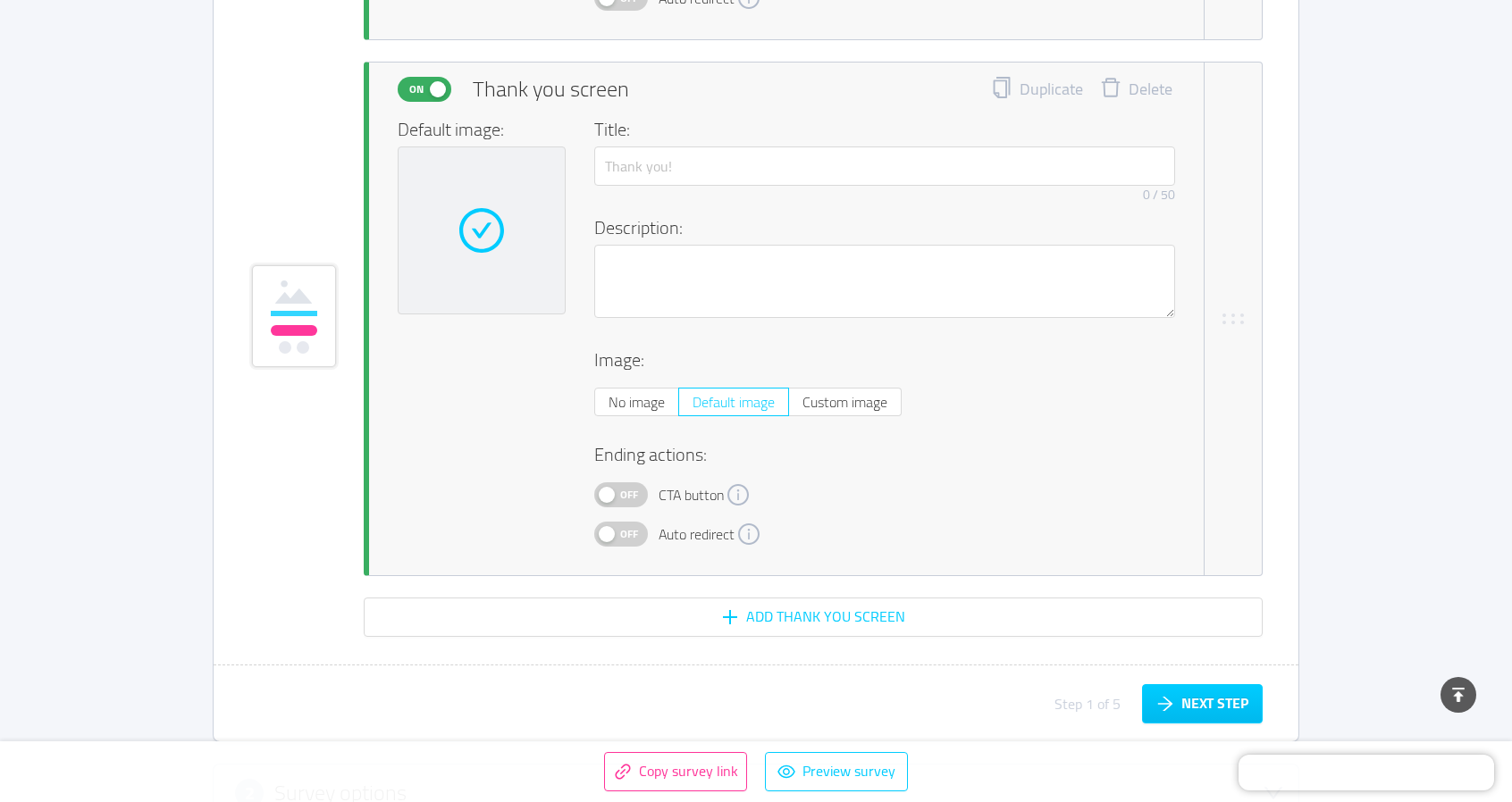
click at [624, 535] on span "Off" at bounding box center [629, 534] width 25 height 23
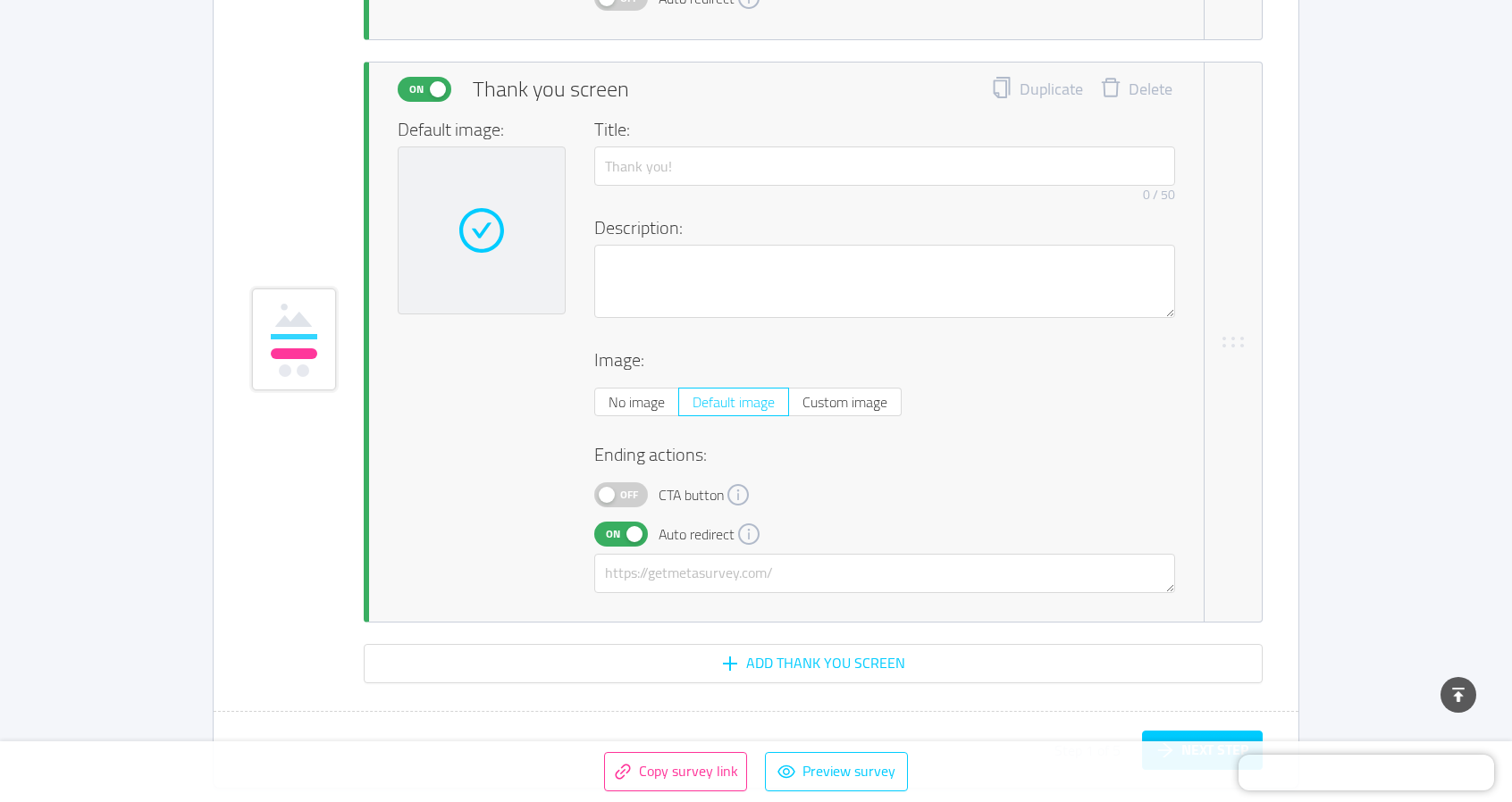
click at [627, 531] on button "On" at bounding box center [621, 534] width 53 height 25
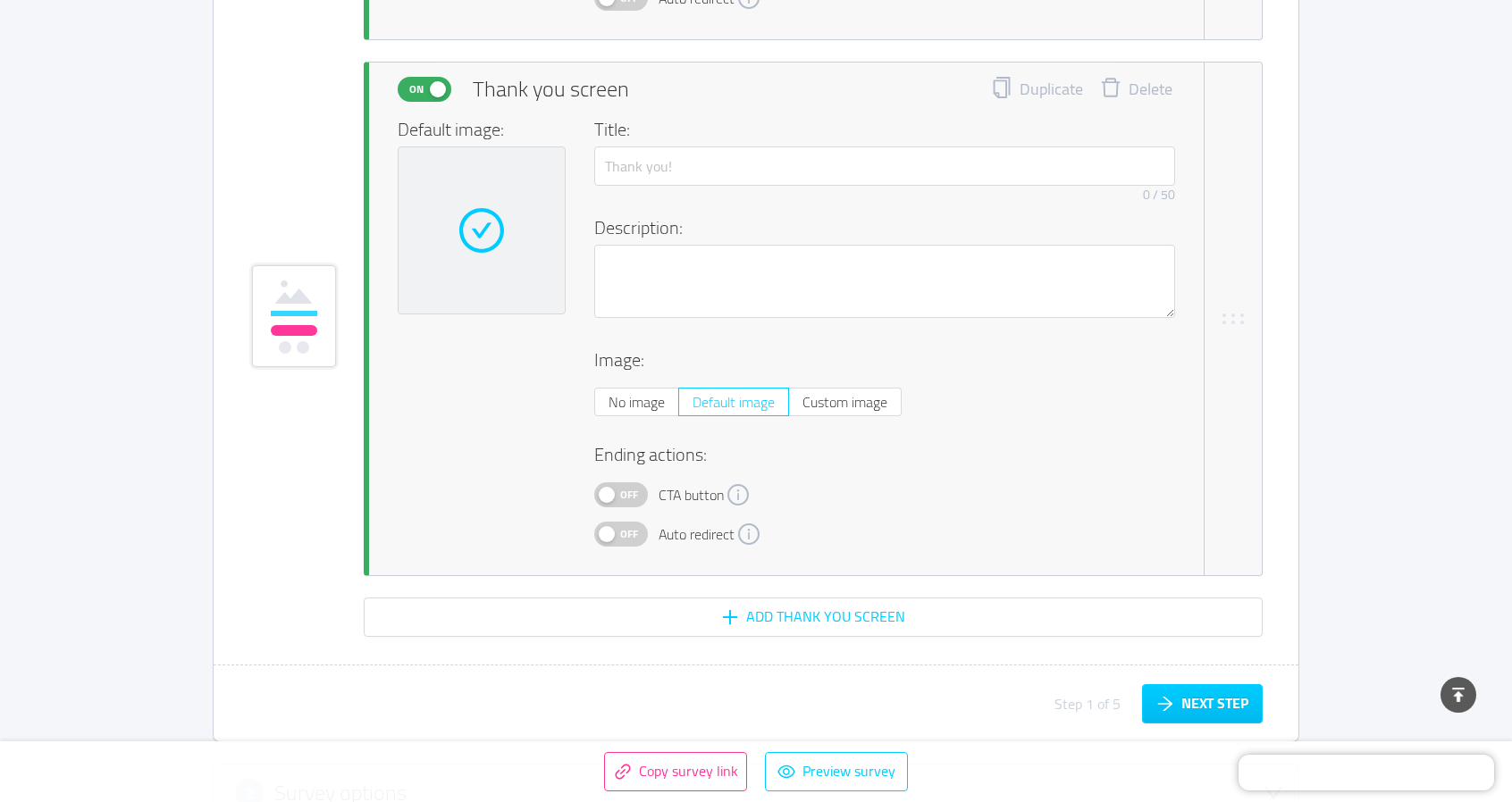
click at [965, 483] on div "Off CTA button" at bounding box center [885, 495] width 581 height 25
click at [805, 604] on button "Add Thank You screen" at bounding box center [813, 617] width 899 height 39
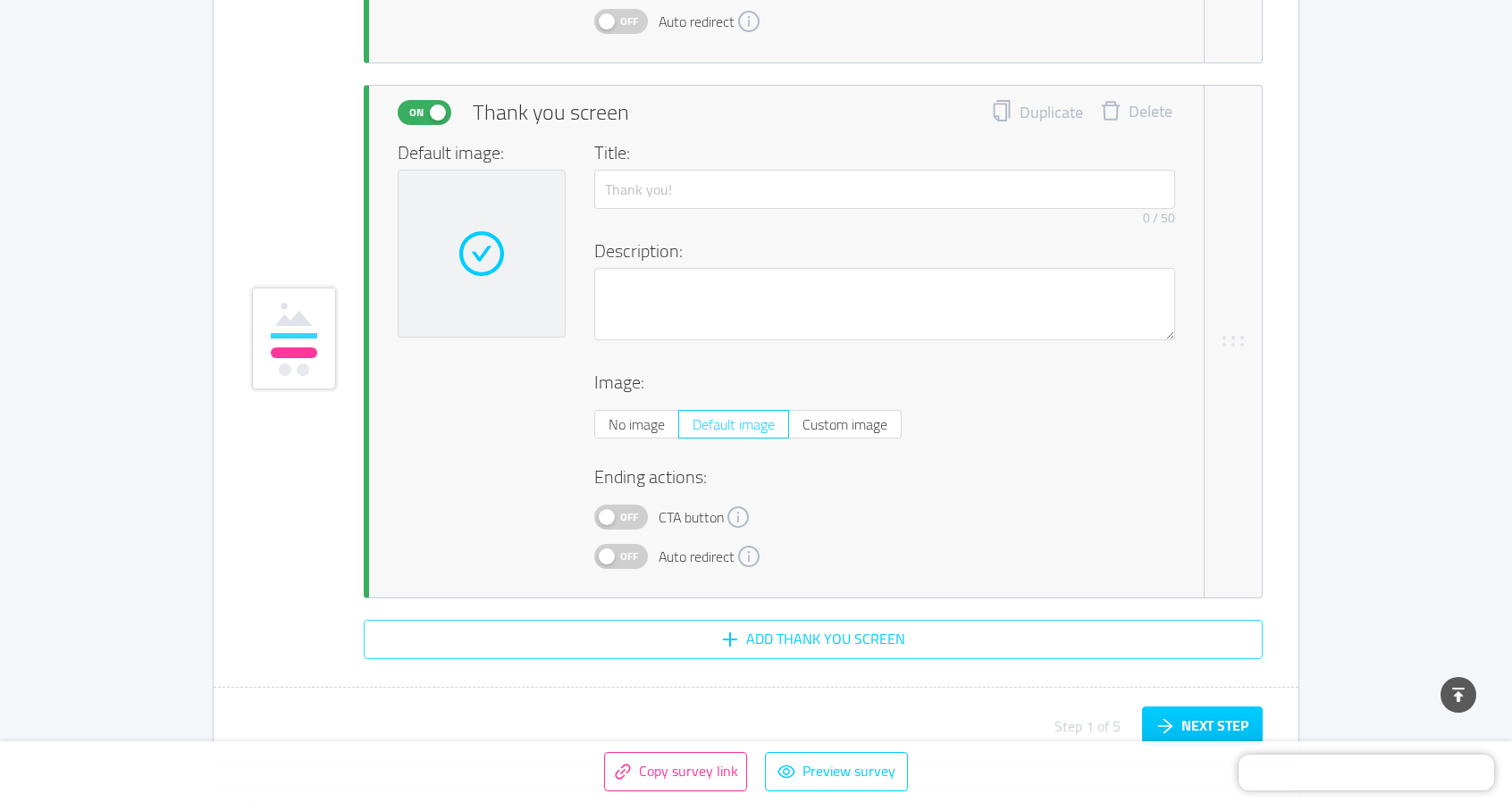
scroll to position [9195, 0]
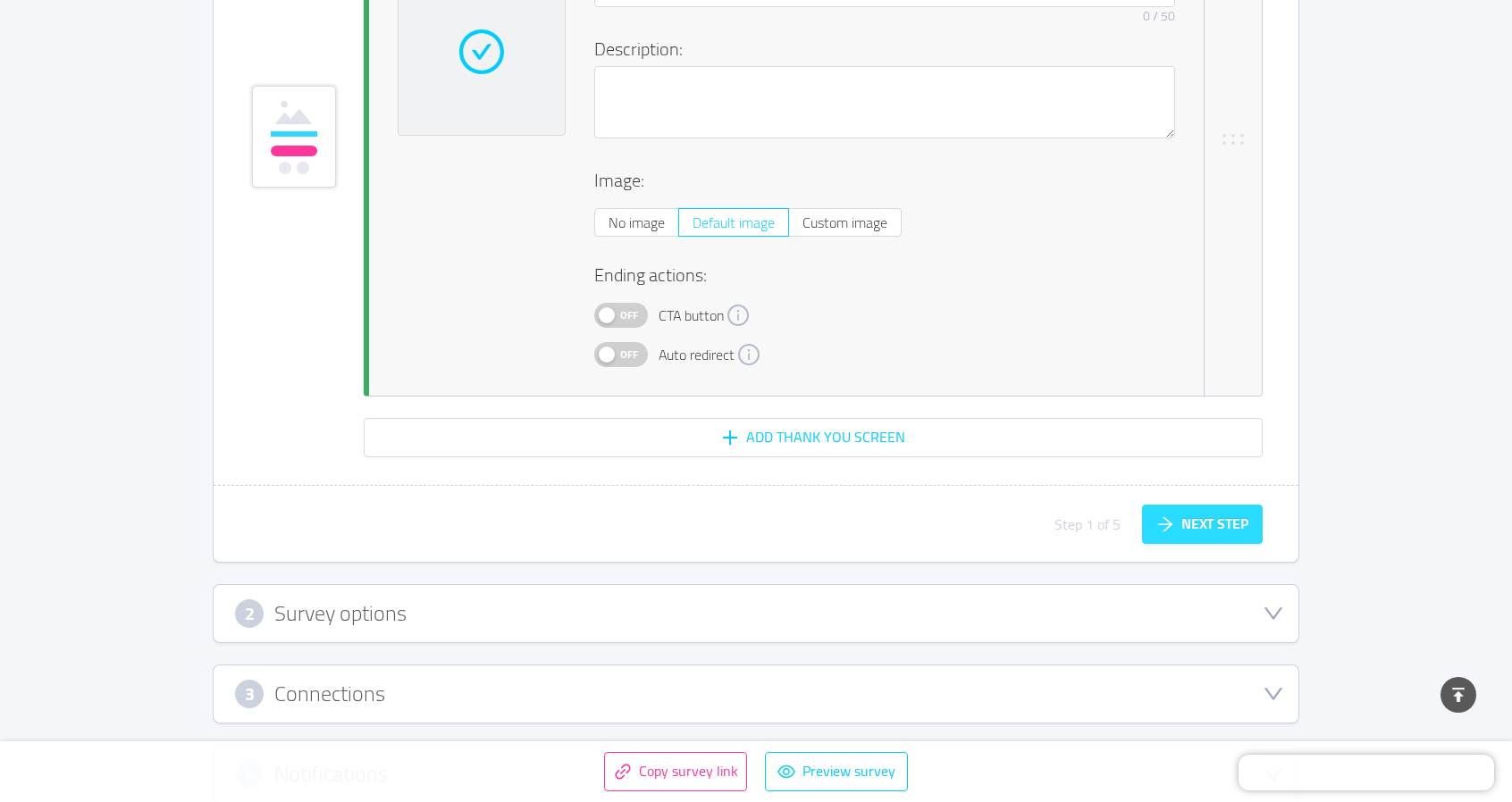
click at [1225, 513] on button "Next step" at bounding box center [1202, 525] width 121 height 39
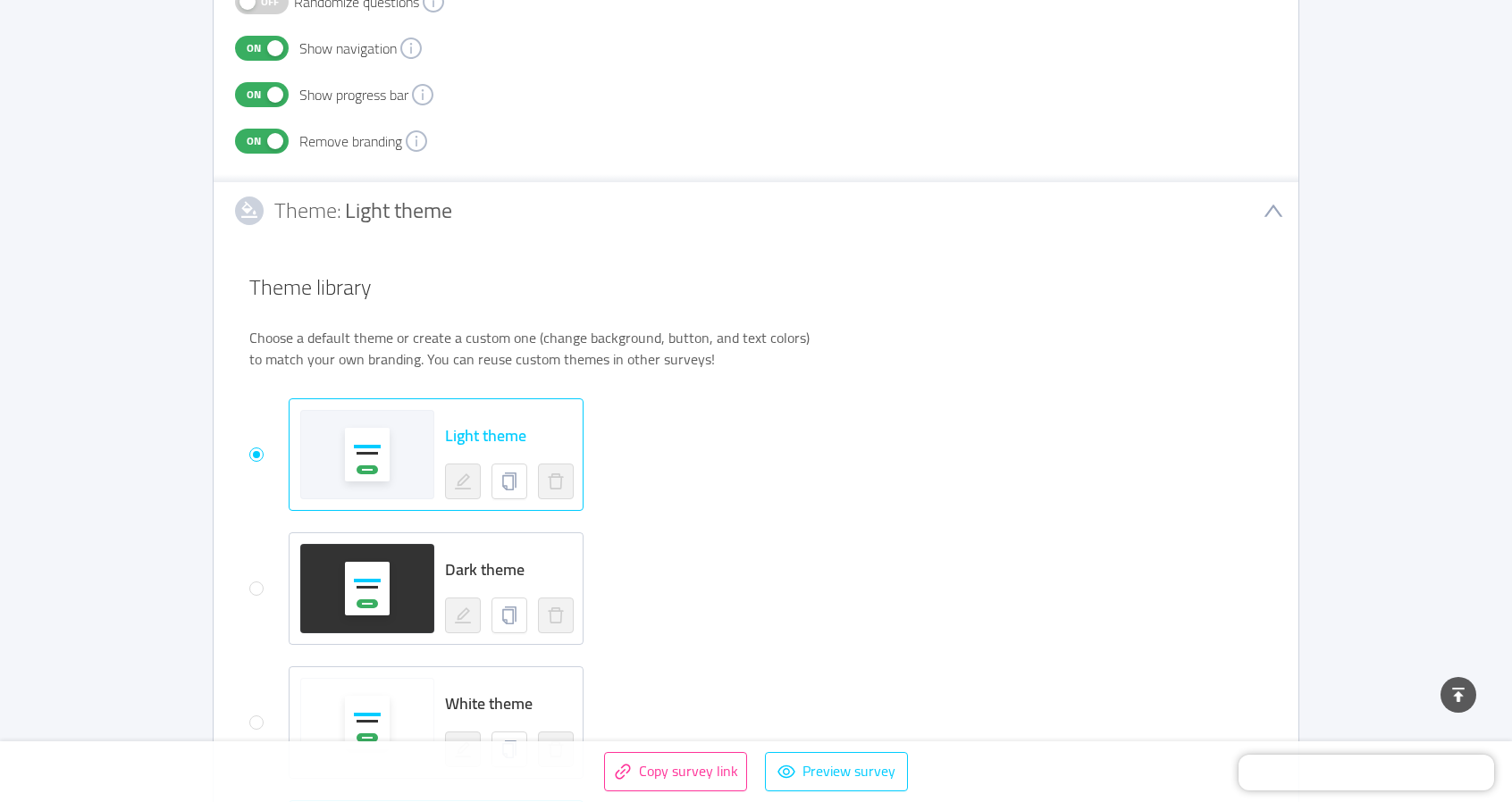
scroll to position [0, 0]
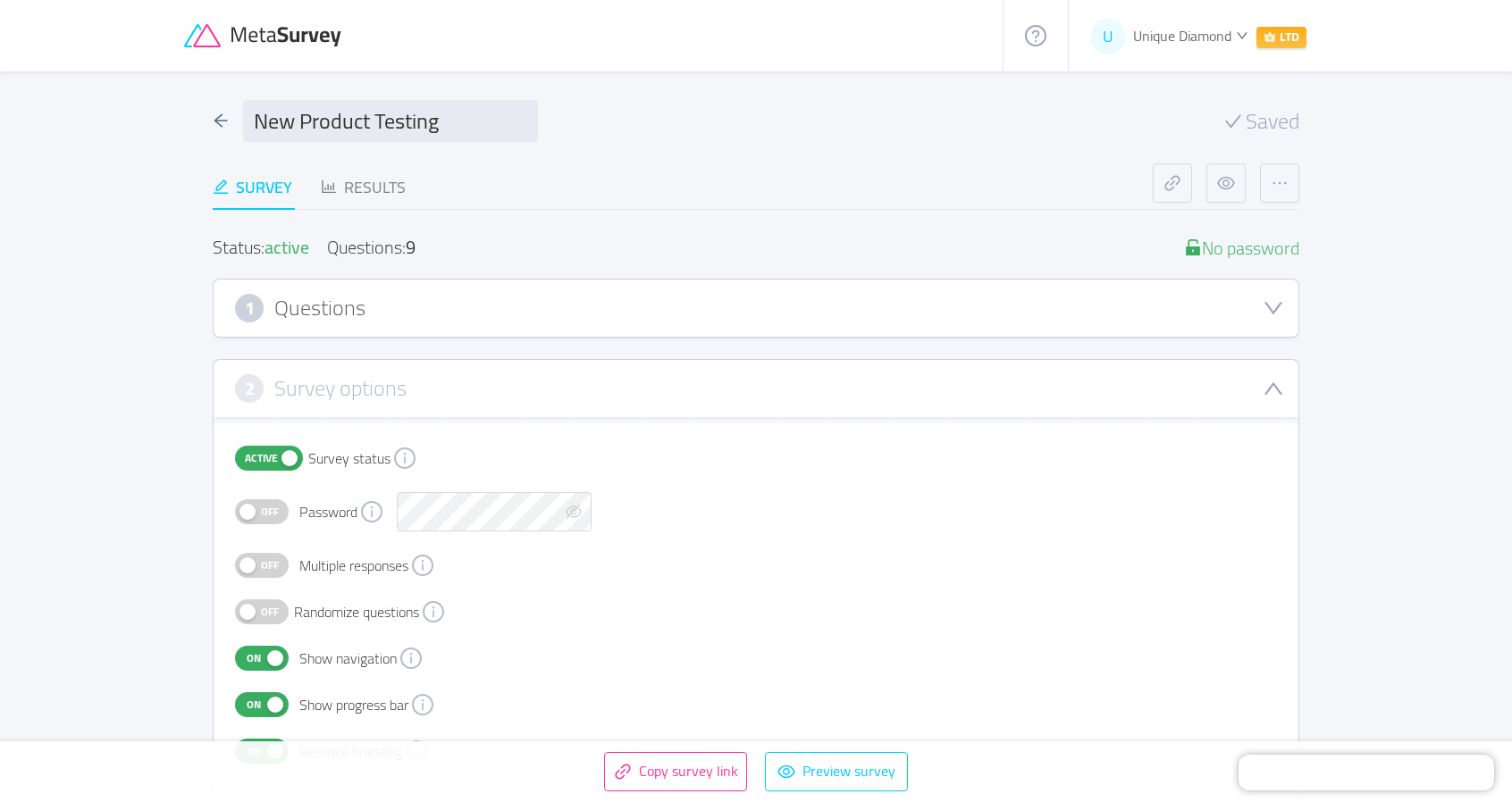
click at [437, 320] on div "1 Questions" at bounding box center [756, 308] width 1041 height 29
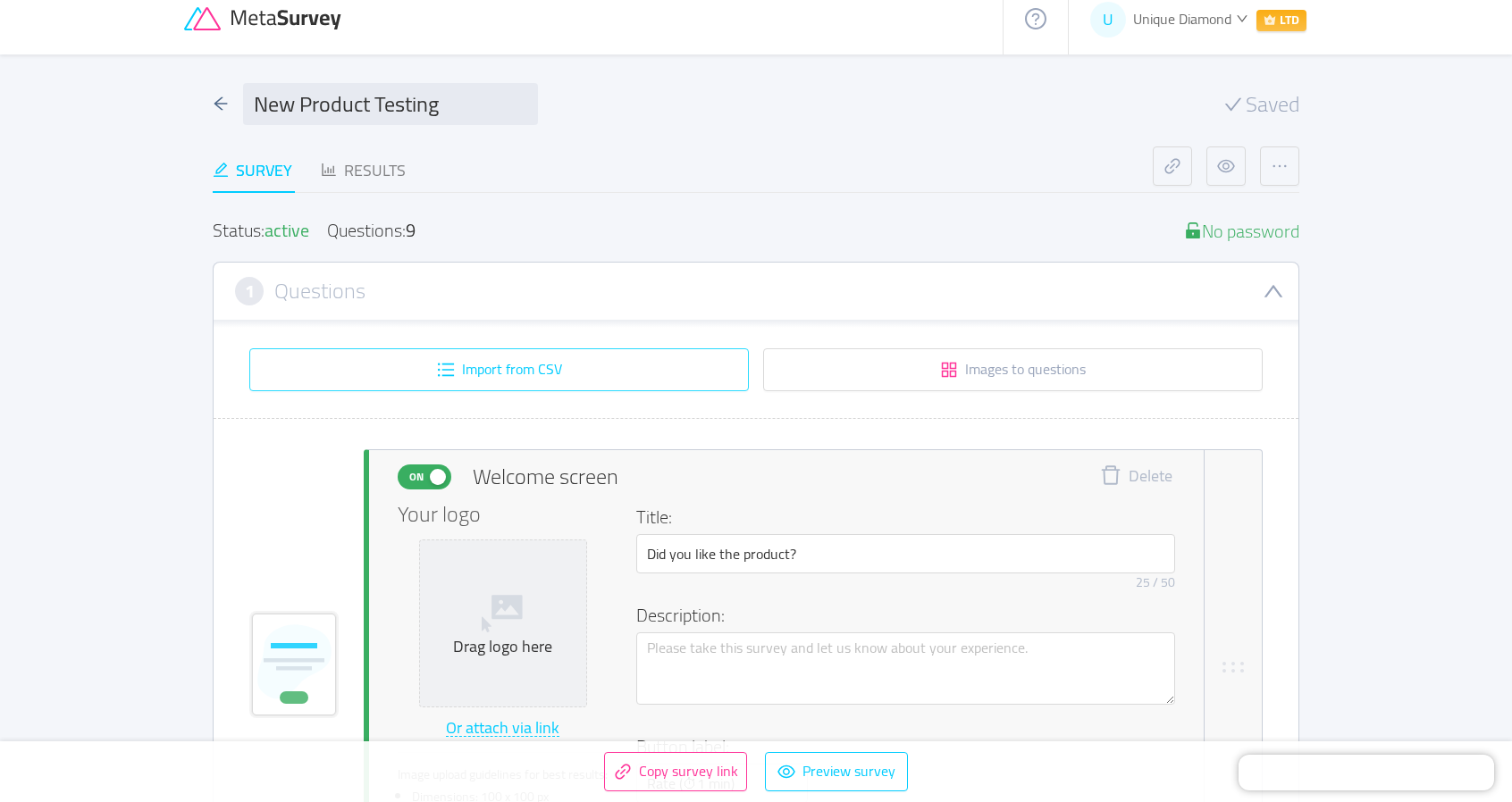
scroll to position [357, 0]
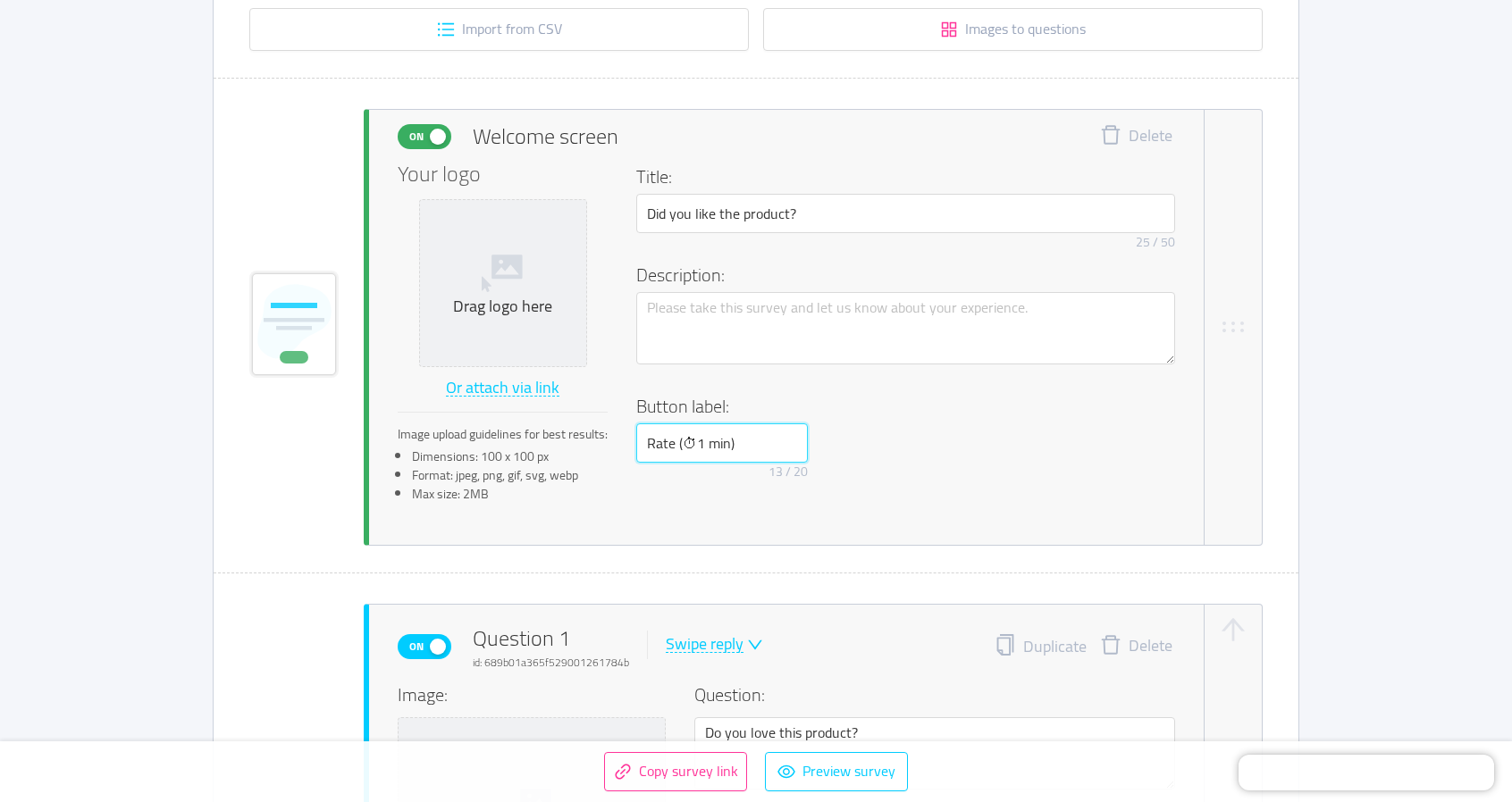
click at [715, 444] on input "Rate (⏱1 min)" at bounding box center [722, 443] width 172 height 39
click at [944, 417] on h4 "Button label:" at bounding box center [900, 406] width 528 height 27
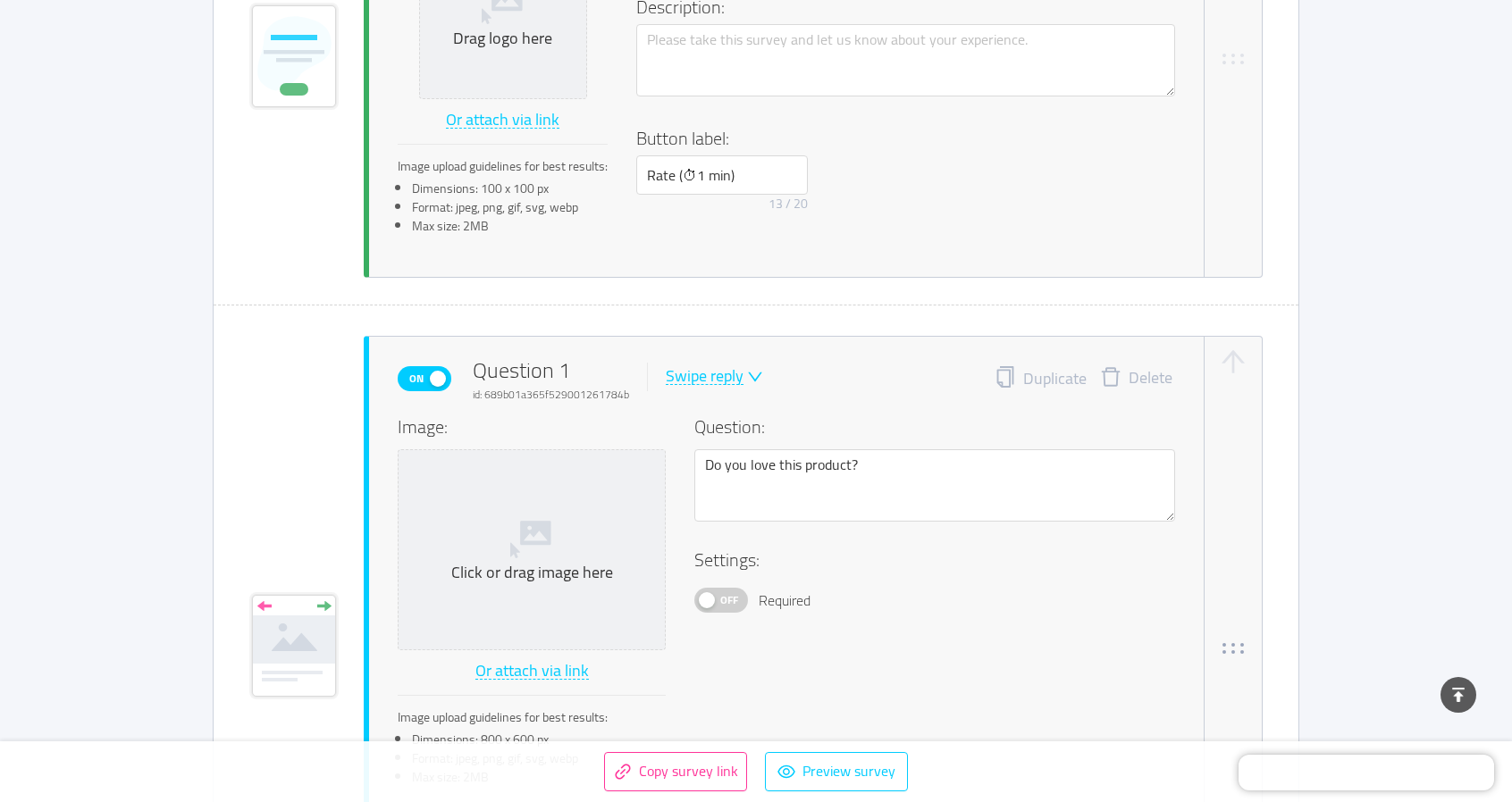
click at [721, 583] on div "Settings: Off Required" at bounding box center [935, 579] width 481 height 67
click at [721, 593] on span "Off" at bounding box center [728, 600] width 25 height 23
click at [721, 593] on span "On" at bounding box center [712, 600] width 25 height 23
click at [720, 372] on div "Swipe reply" at bounding box center [704, 377] width 78 height 17
click at [997, 624] on div "Image: Click or drag image here Or attach via link Image upload guidelines for …" at bounding box center [786, 606] width 777 height 386
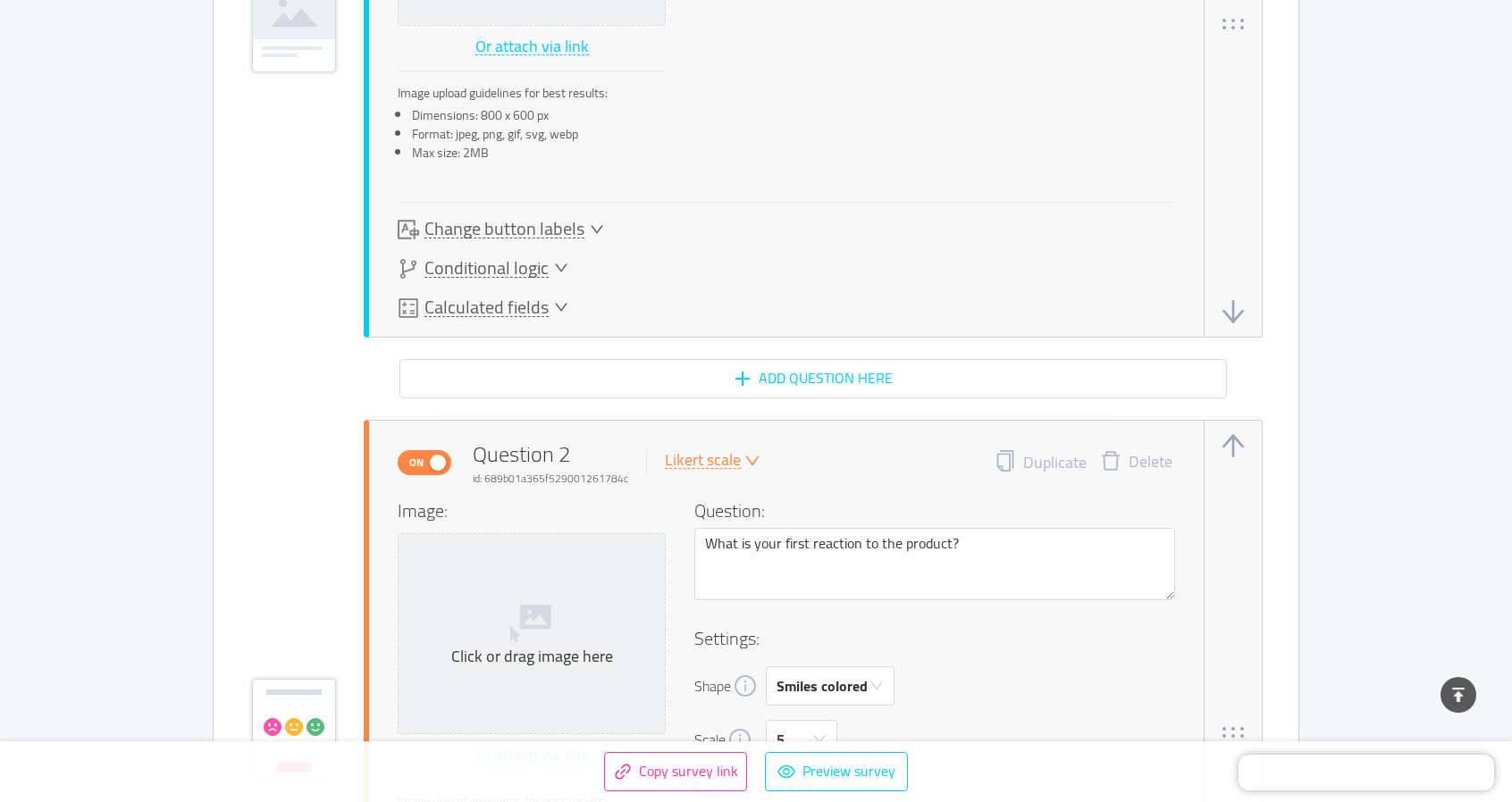
scroll to position [1250, 0]
click at [731, 457] on div "Likert scale" at bounding box center [702, 459] width 76 height 17
click at [823, 473] on div "On Question 2 id: 689b01a365f529001261784c Likert scale Duplicate Delete" at bounding box center [786, 461] width 777 height 48
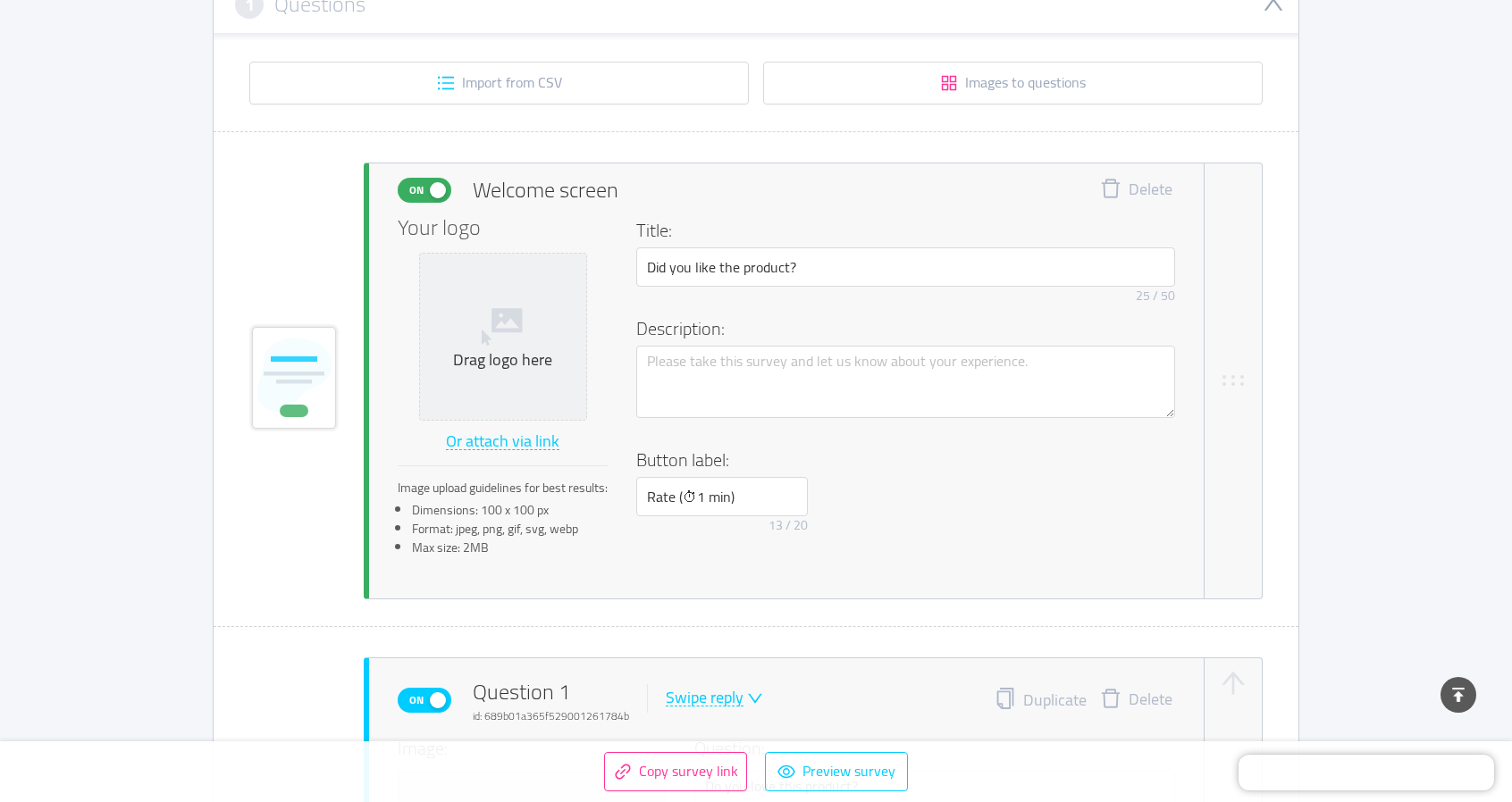
scroll to position [0, 0]
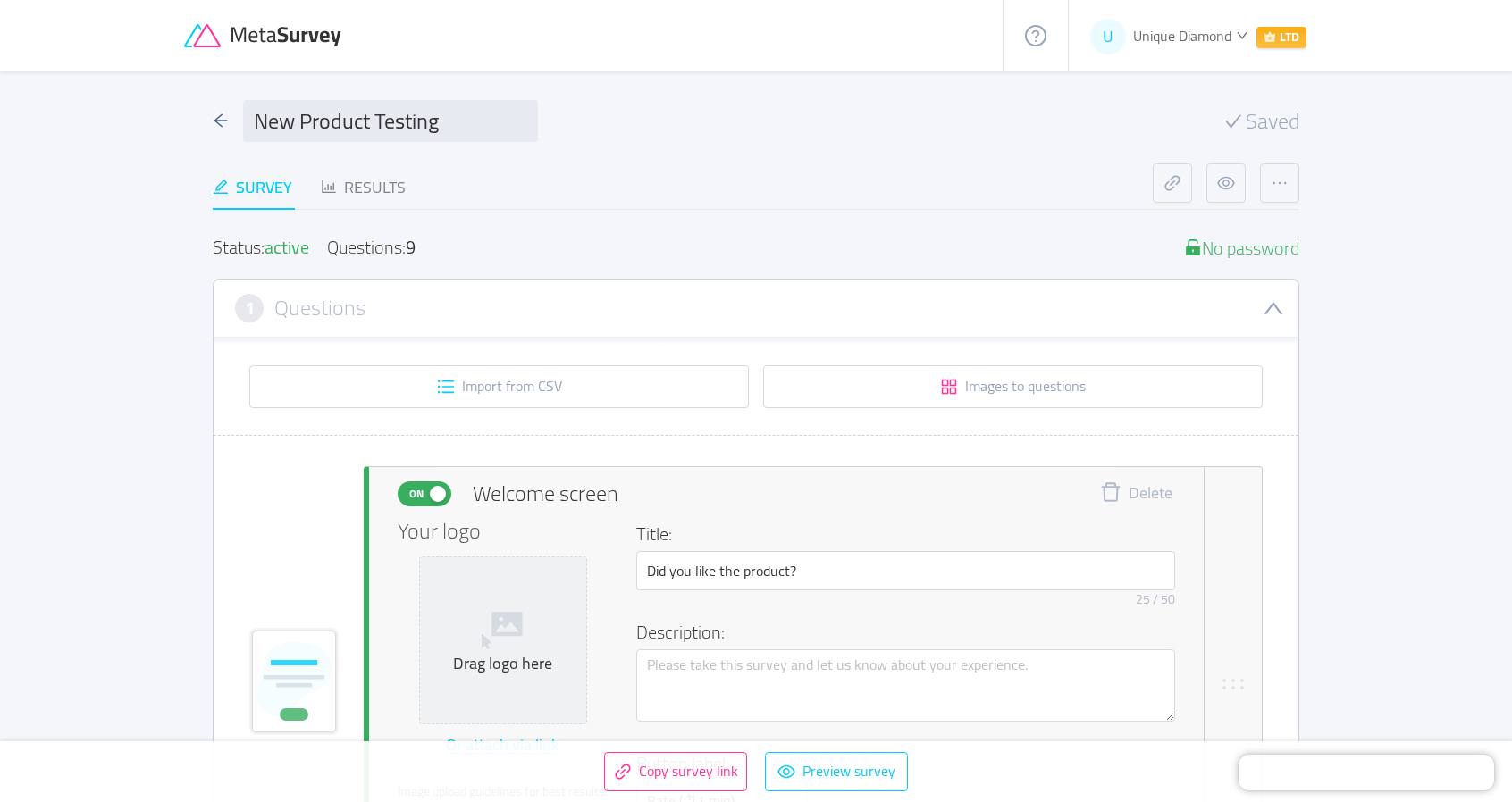
drag, startPoint x: 1432, startPoint y: 532, endPoint x: 735, endPoint y: 60, distance: 841.8
click at [377, 175] on div "Results" at bounding box center [363, 187] width 85 height 24
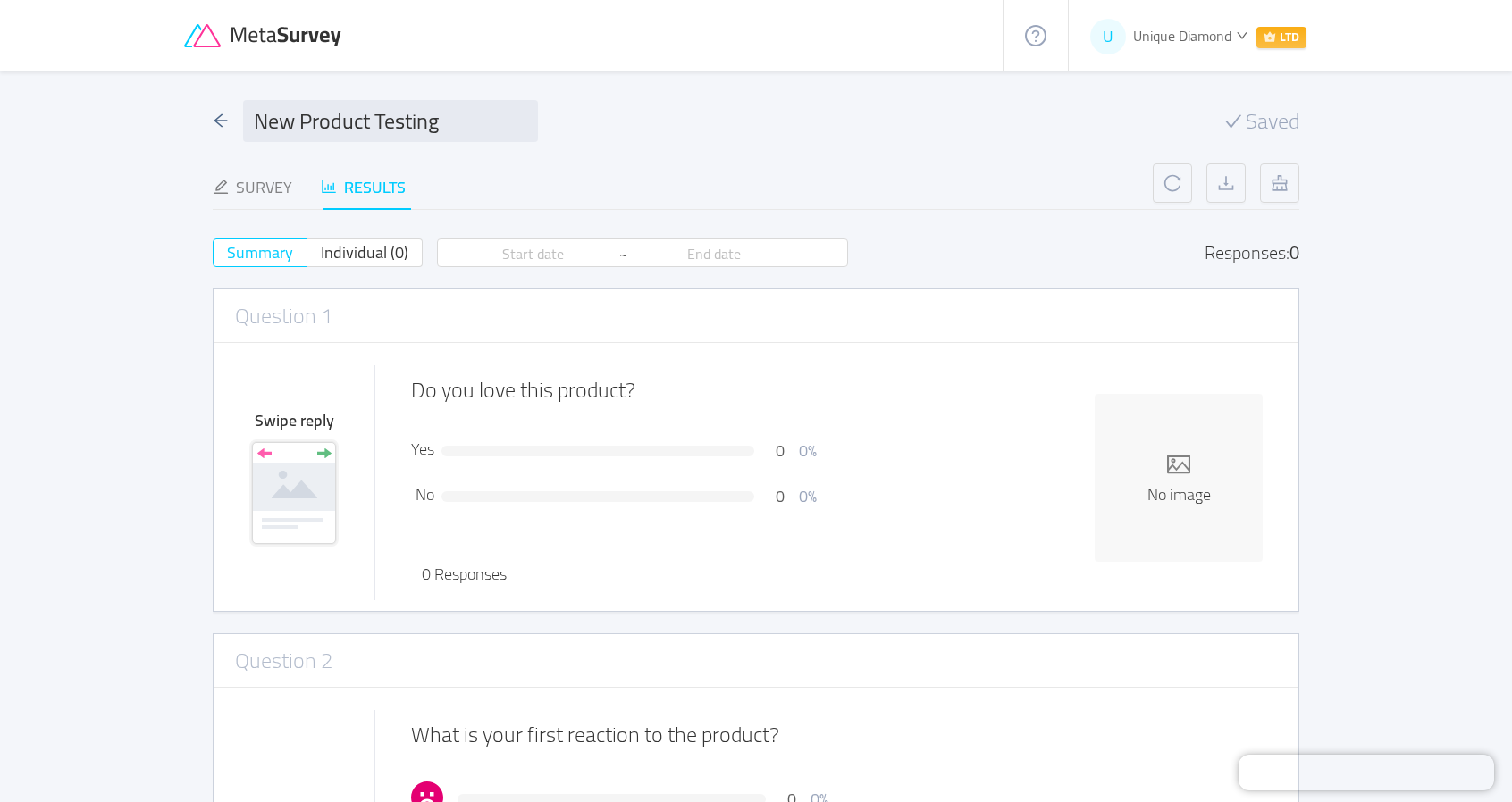
drag, startPoint x: 1199, startPoint y: 577, endPoint x: 570, endPoint y: 32, distance: 832.3
